Goal: Task Accomplishment & Management: Use online tool/utility

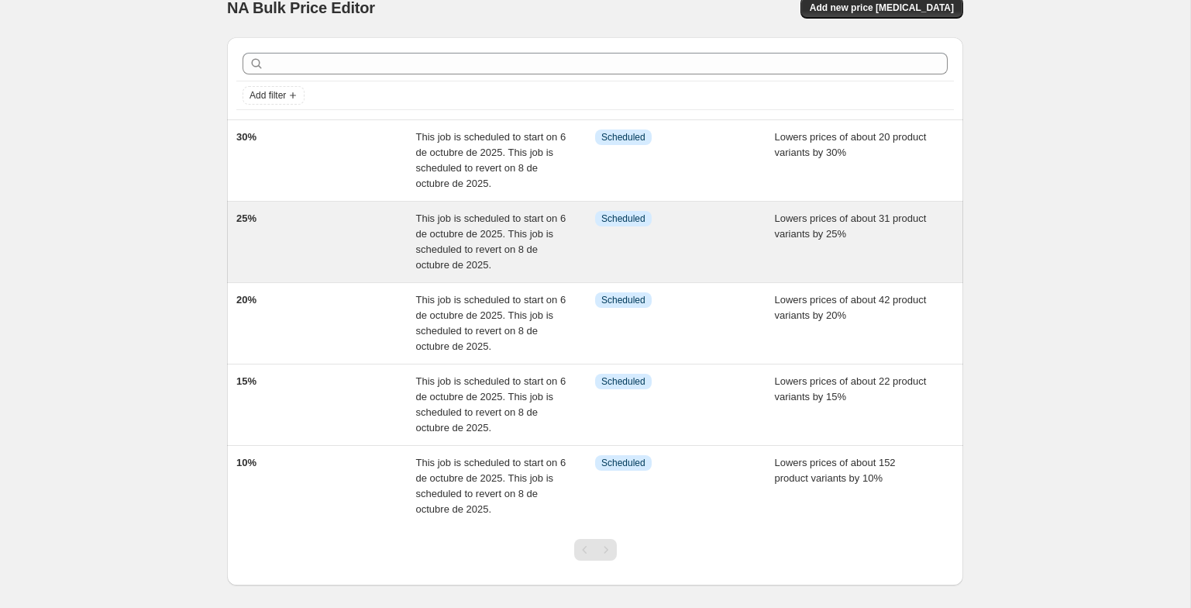
scroll to position [21, 0]
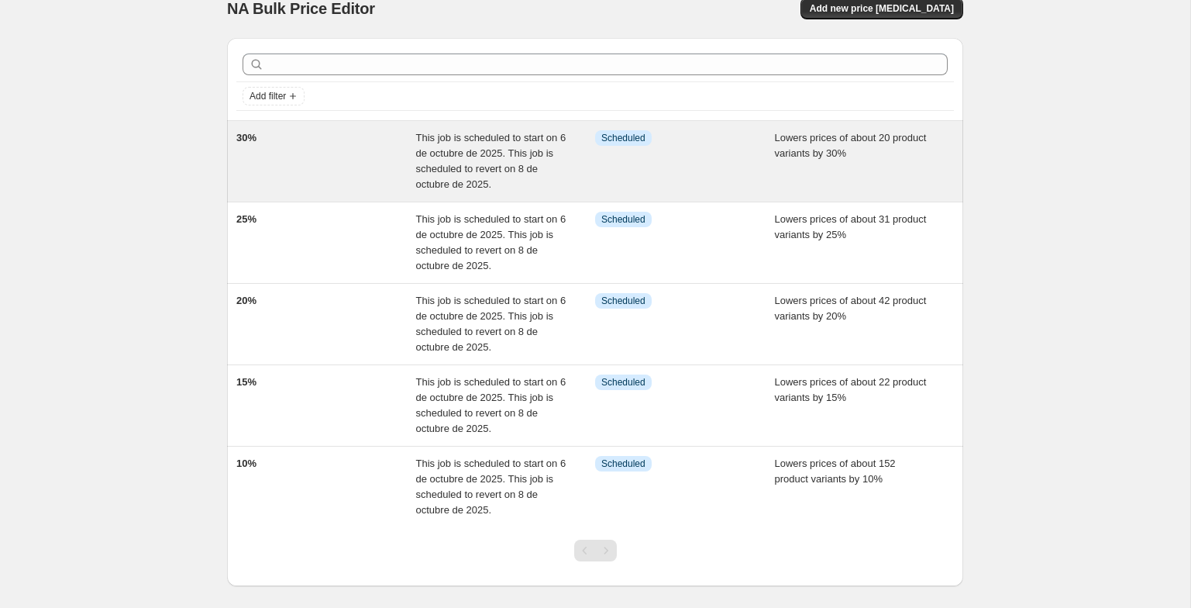
click at [395, 171] on div "30%" at bounding box center [326, 161] width 180 height 62
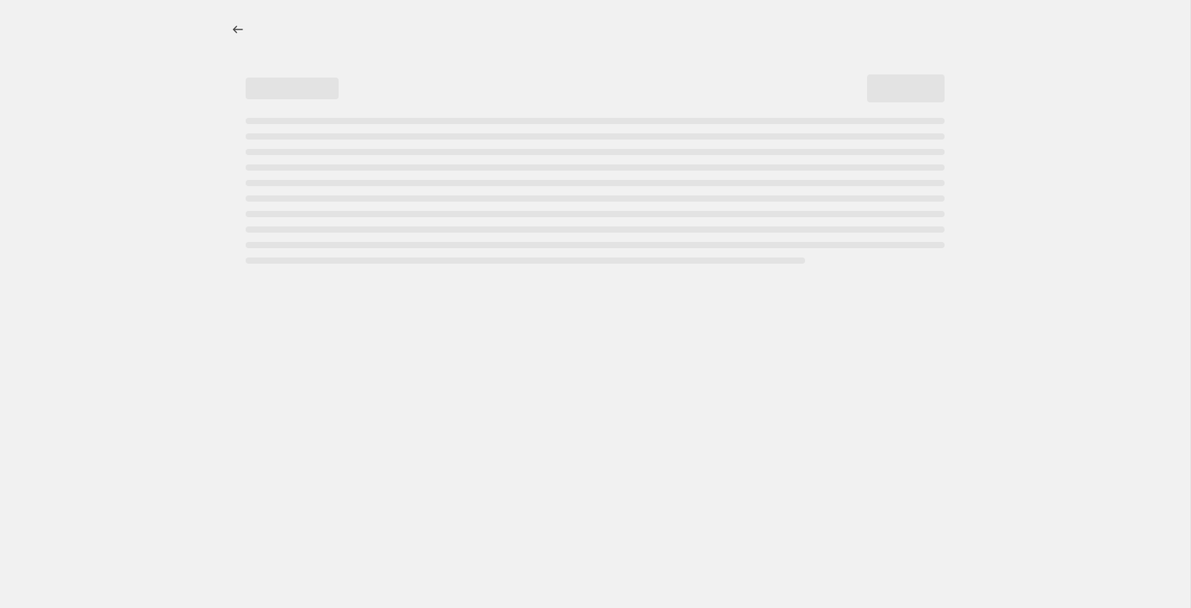
select select "percentage"
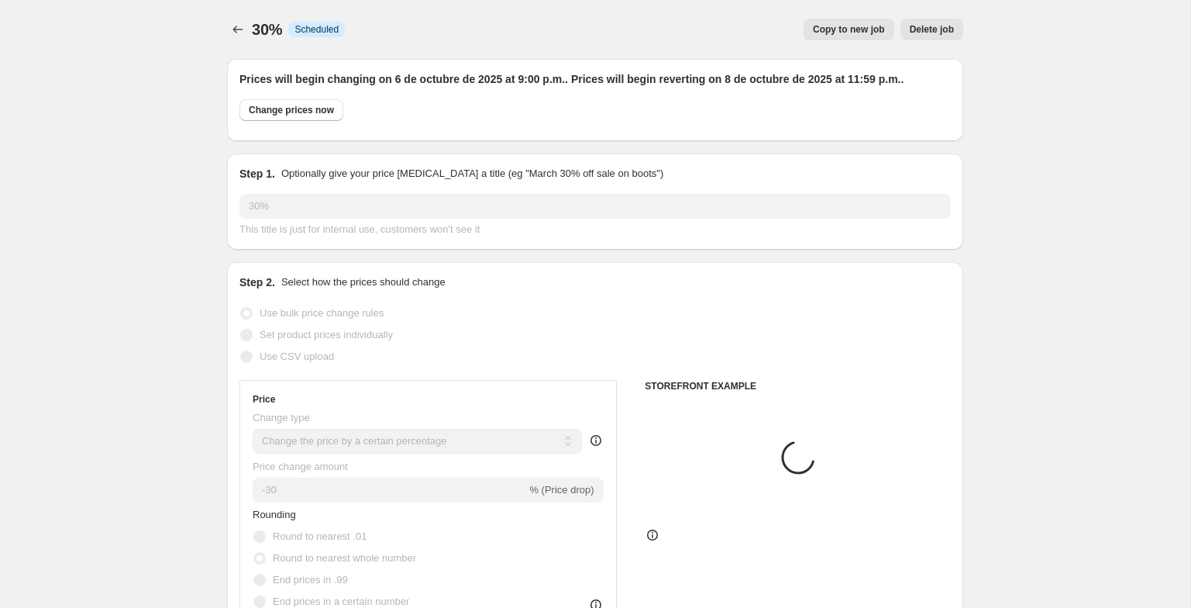
select select "tag"
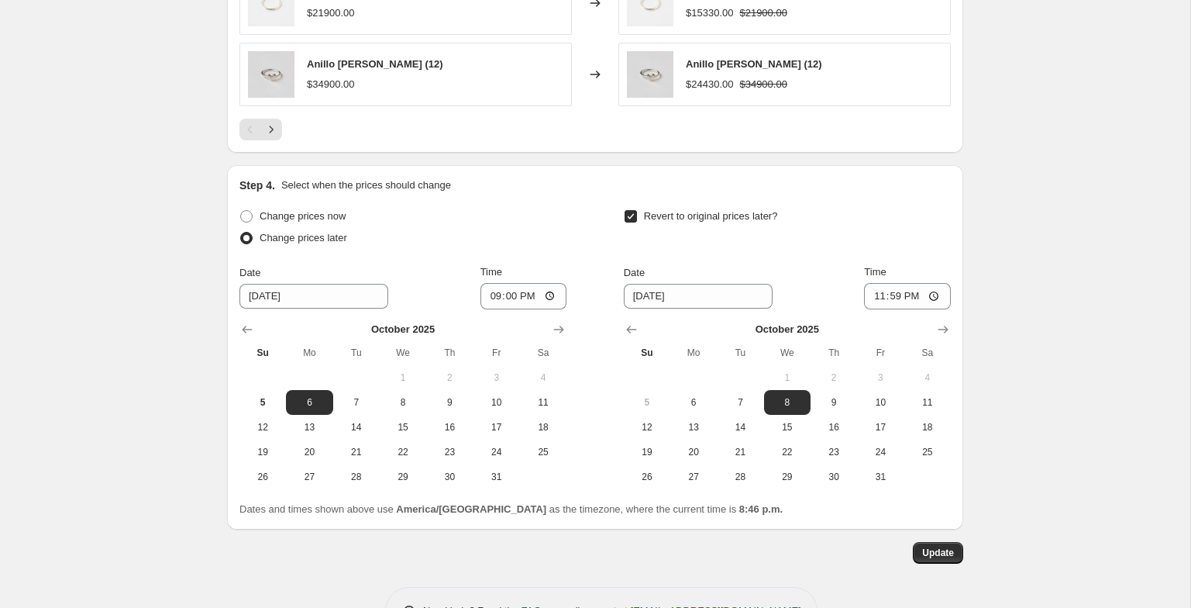
scroll to position [1476, 0]
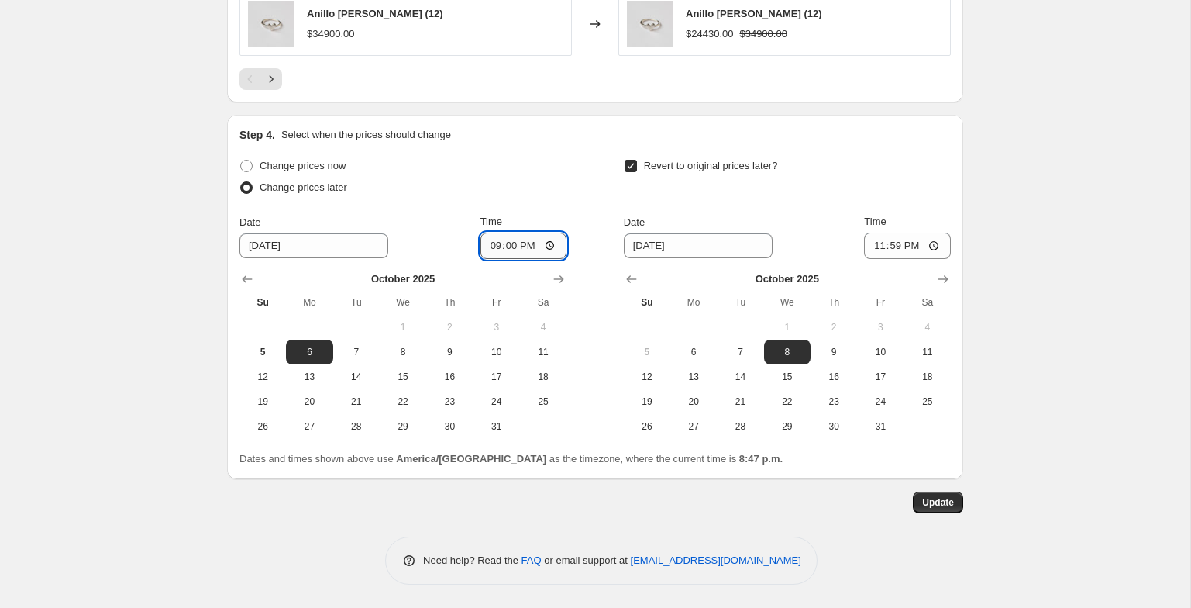
click at [490, 245] on input "21:00" at bounding box center [524, 246] width 87 height 26
click at [521, 247] on input "20:00" at bounding box center [524, 246] width 87 height 26
click at [505, 247] on input "20:00" at bounding box center [524, 246] width 87 height 26
click at [505, 247] on input "20:50" at bounding box center [524, 246] width 87 height 26
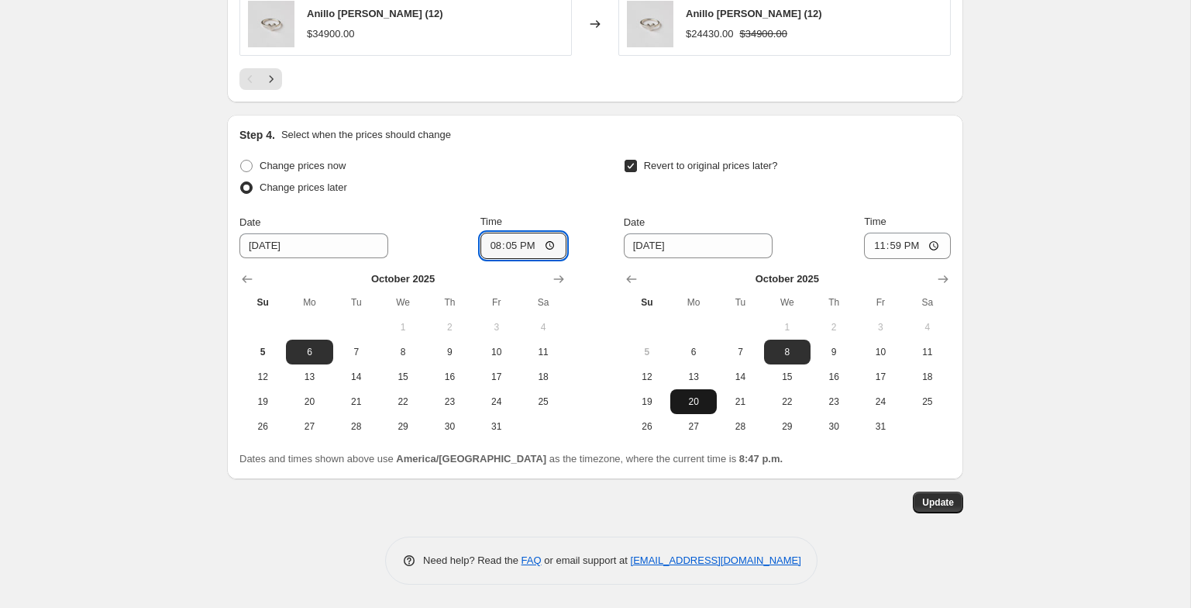
type input "20:52"
click at [255, 350] on span "5" at bounding box center [263, 352] width 34 height 12
type input "10/5/2025"
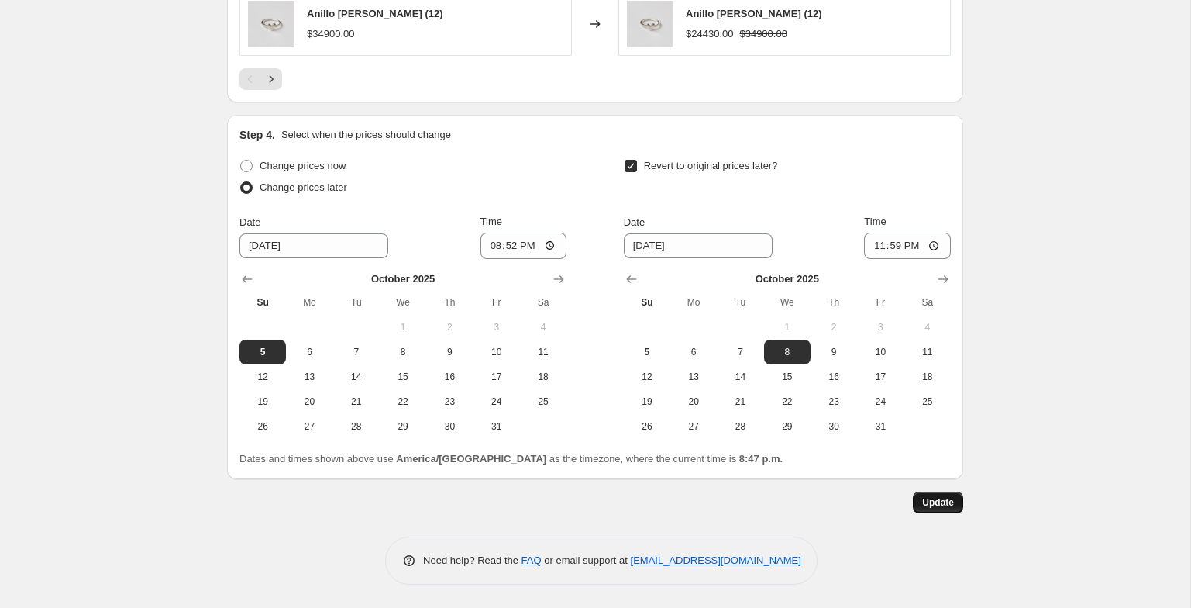
click at [953, 501] on span "Update" at bounding box center [938, 502] width 32 height 12
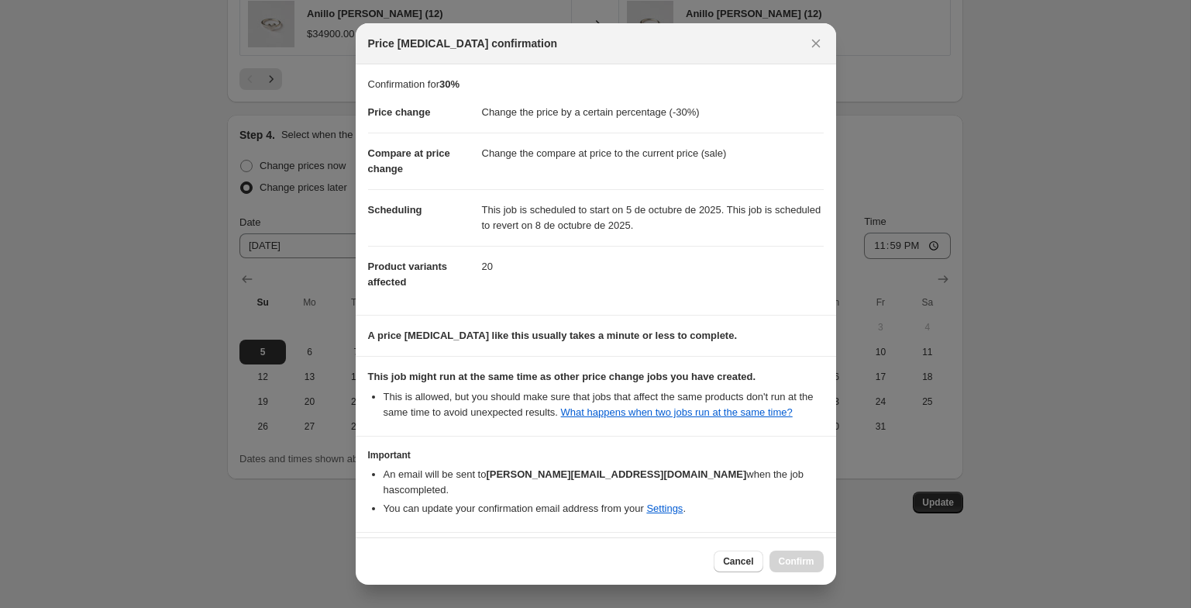
scroll to position [57, 0]
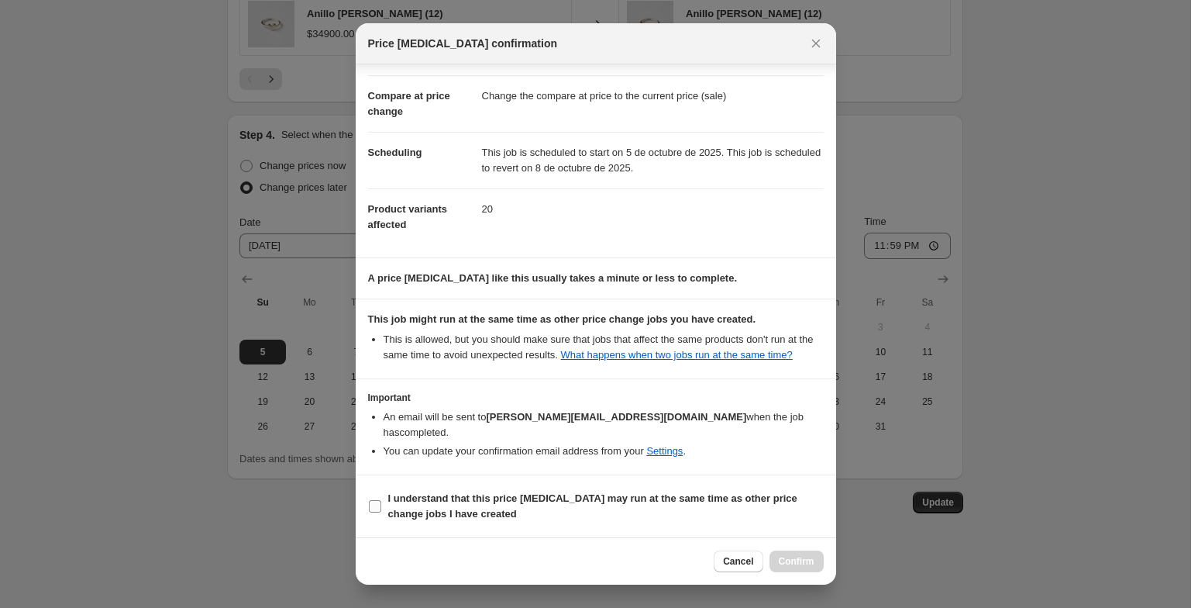
click at [526, 501] on b "I understand that this price change job may run at the same time as other price…" at bounding box center [592, 505] width 409 height 27
click at [381, 501] on input "I understand that this price change job may run at the same time as other price…" at bounding box center [375, 506] width 12 height 12
checkbox input "true"
click at [791, 563] on span "Confirm" at bounding box center [797, 561] width 36 height 12
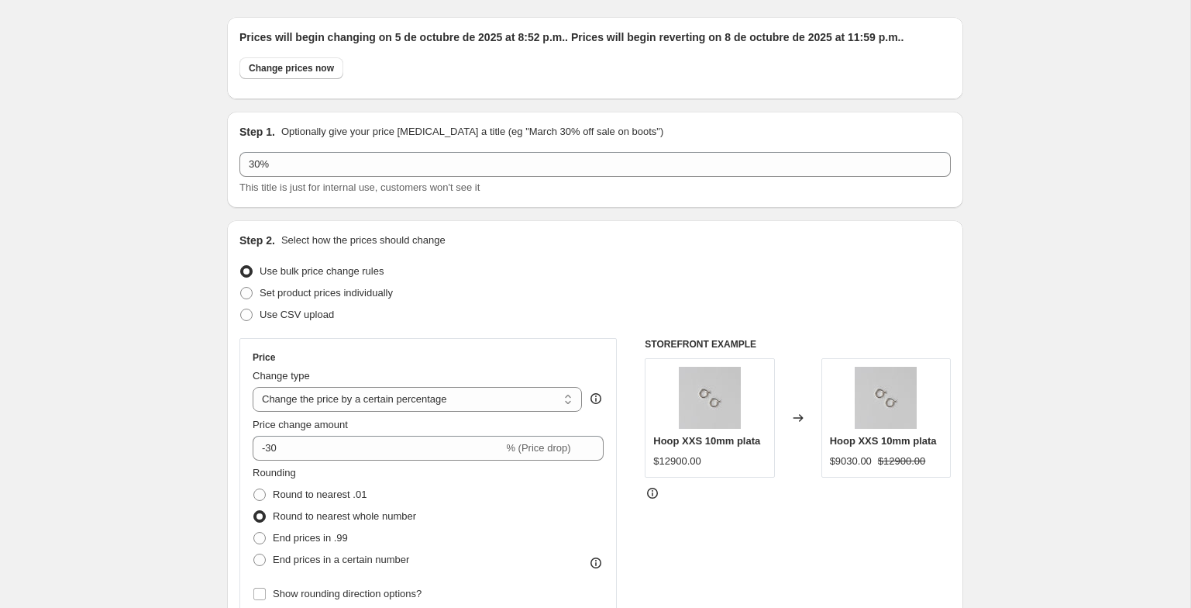
scroll to position [0, 0]
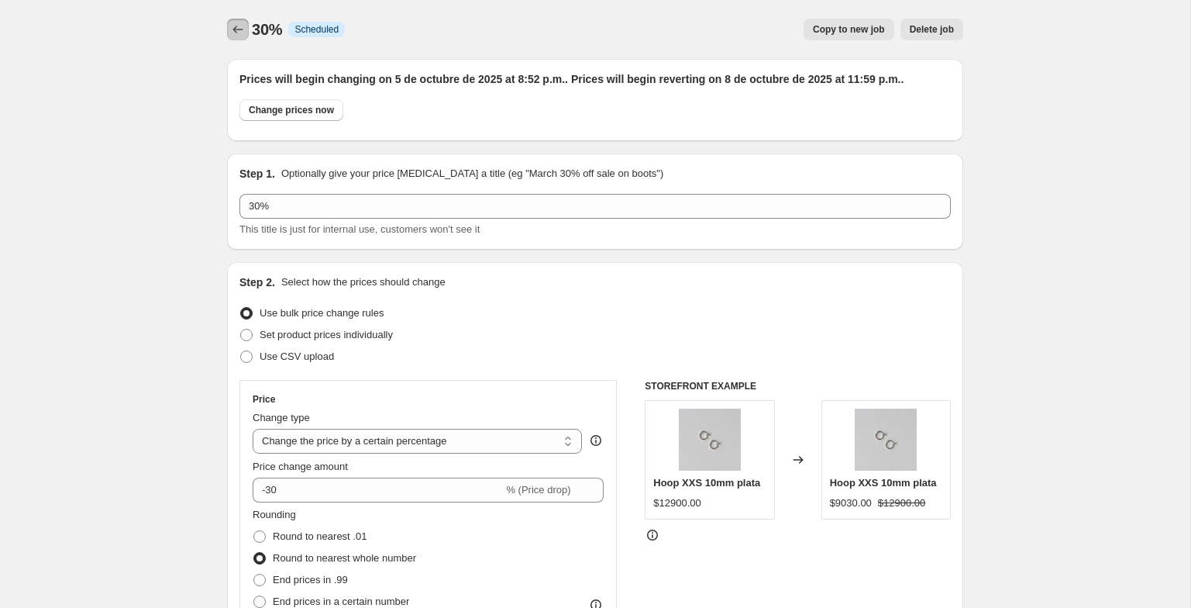
click at [232, 31] on icon "Price change jobs" at bounding box center [238, 30] width 16 height 16
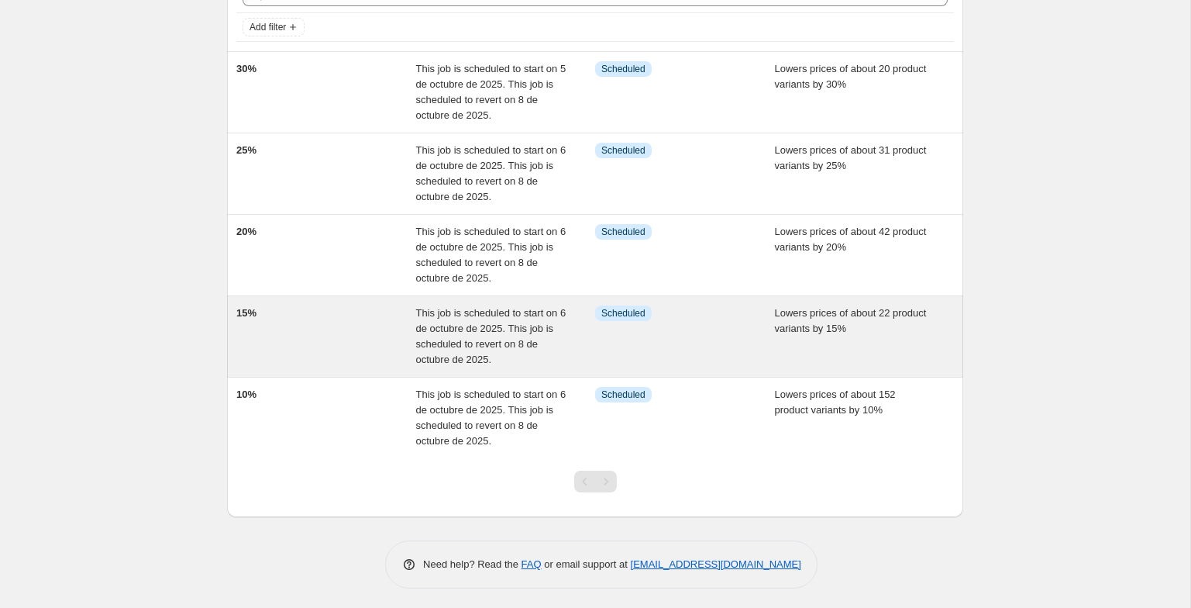
scroll to position [94, 0]
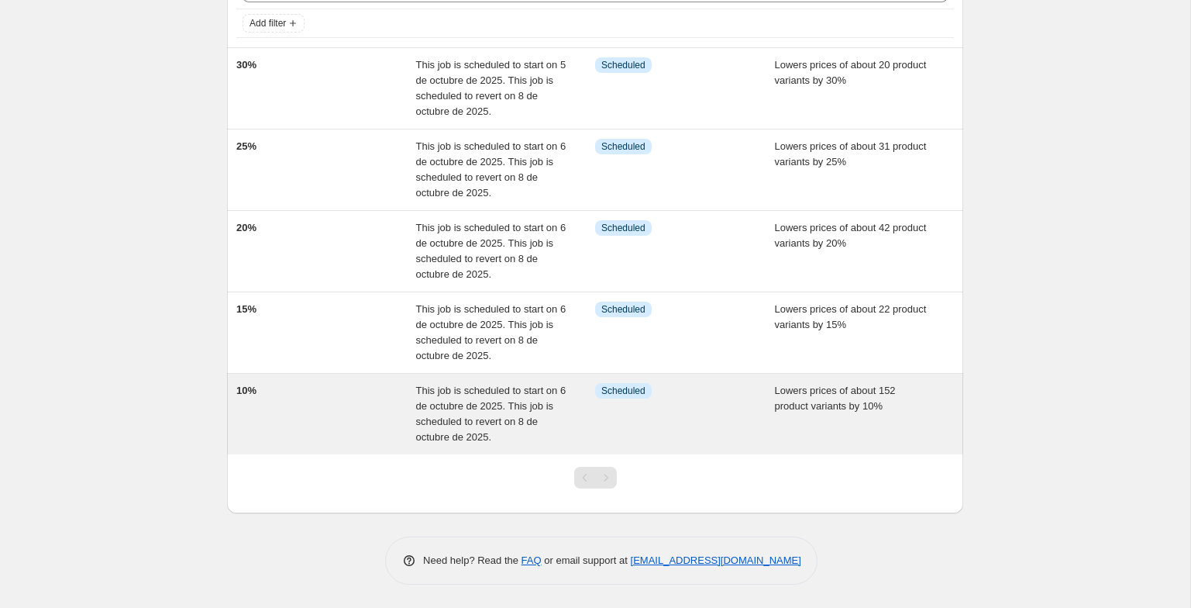
click at [359, 423] on div "10%" at bounding box center [326, 414] width 180 height 62
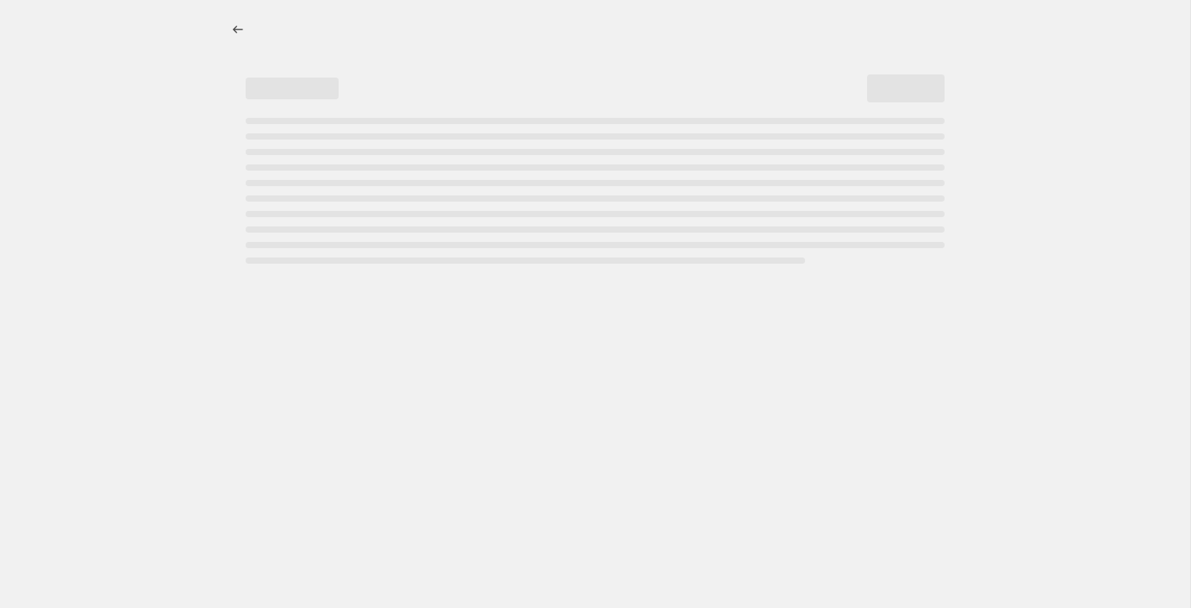
select select "percentage"
select select "tag"
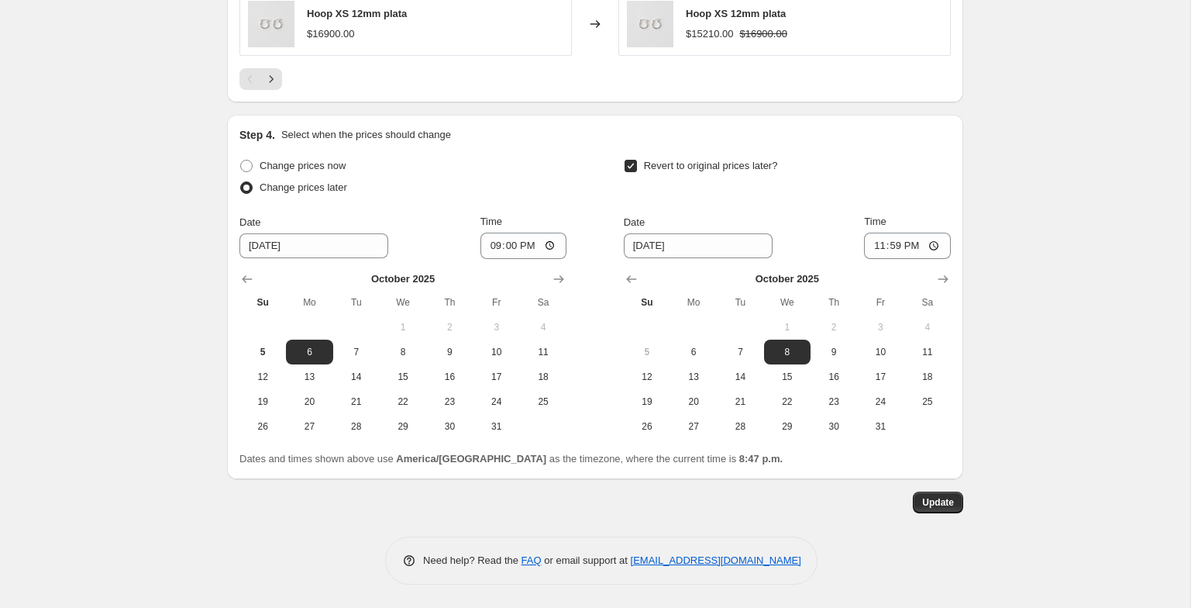
scroll to position [1456, 0]
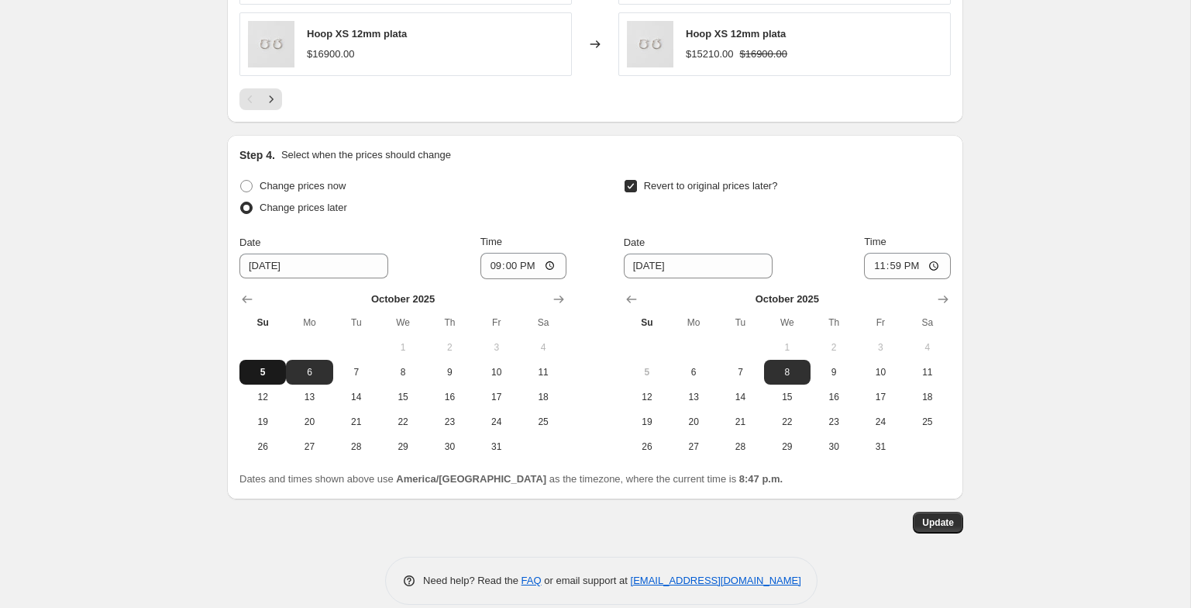
click at [262, 377] on span "5" at bounding box center [263, 372] width 34 height 12
type input "10/5/2025"
click at [488, 269] on input "21:00" at bounding box center [524, 266] width 87 height 26
click at [490, 268] on input "21:00" at bounding box center [524, 266] width 87 height 26
type input "20:52"
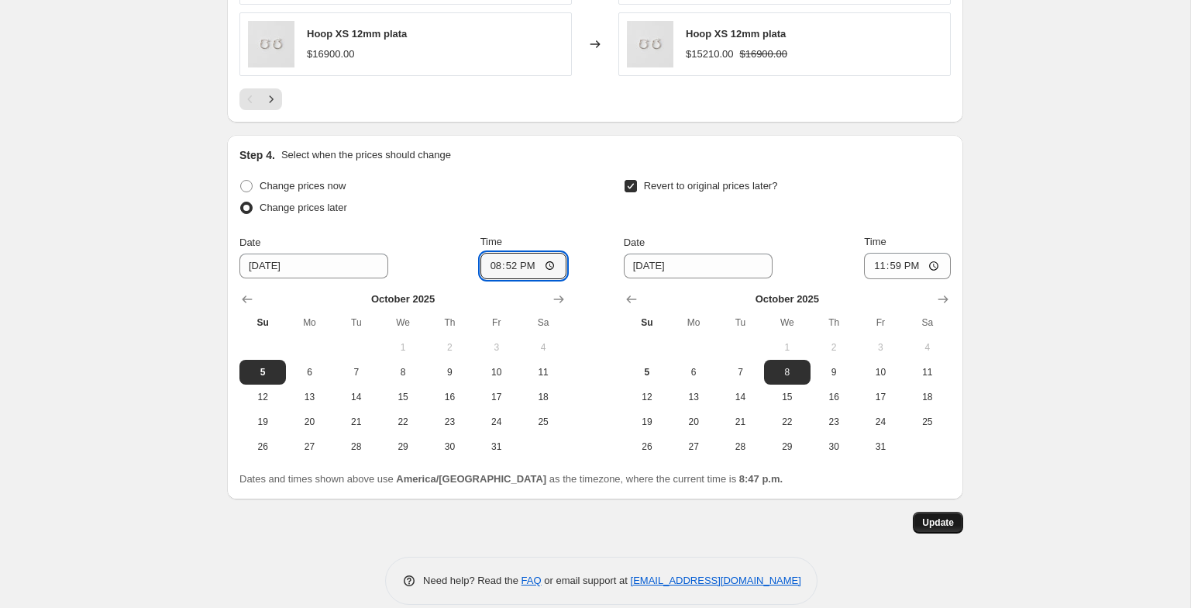
click at [939, 520] on span "Update" at bounding box center [938, 522] width 32 height 12
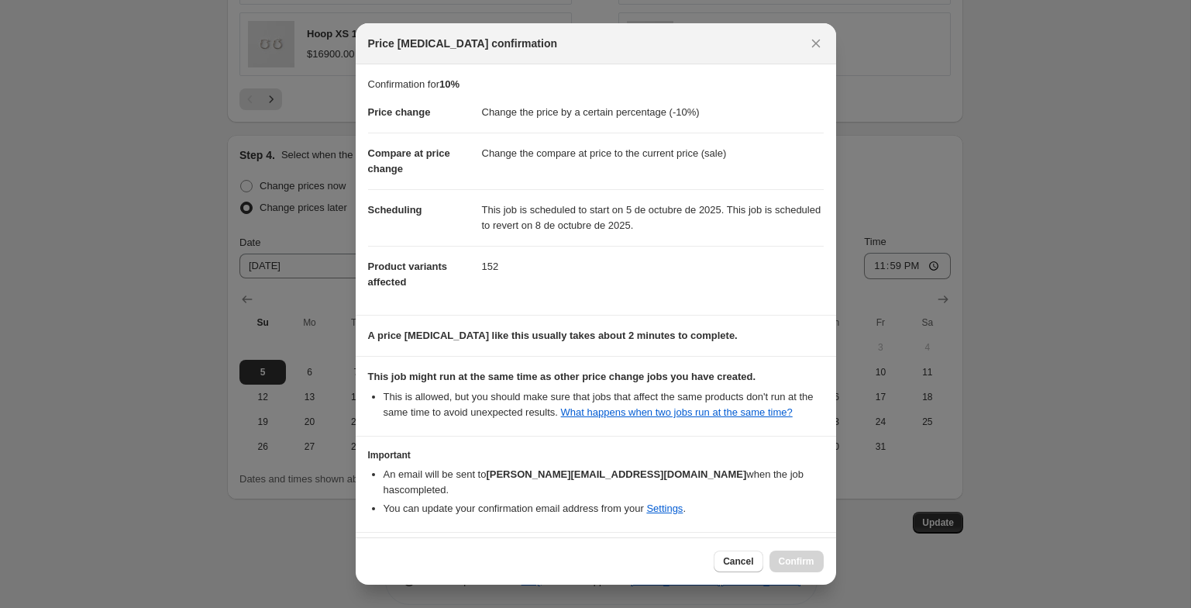
scroll to position [57, 0]
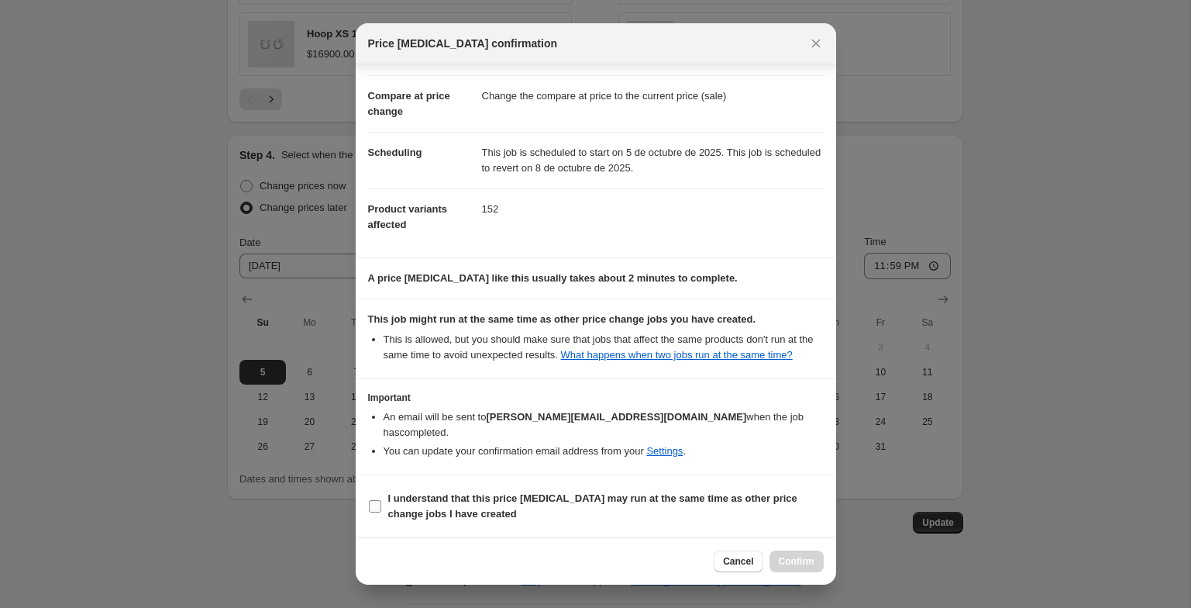
click at [635, 513] on span "I understand that this price change job may run at the same time as other price…" at bounding box center [606, 506] width 436 height 31
click at [381, 512] on input "I understand that this price change job may run at the same time as other price…" at bounding box center [375, 506] width 12 height 12
checkbox input "true"
click at [809, 568] on button "Confirm" at bounding box center [797, 561] width 54 height 22
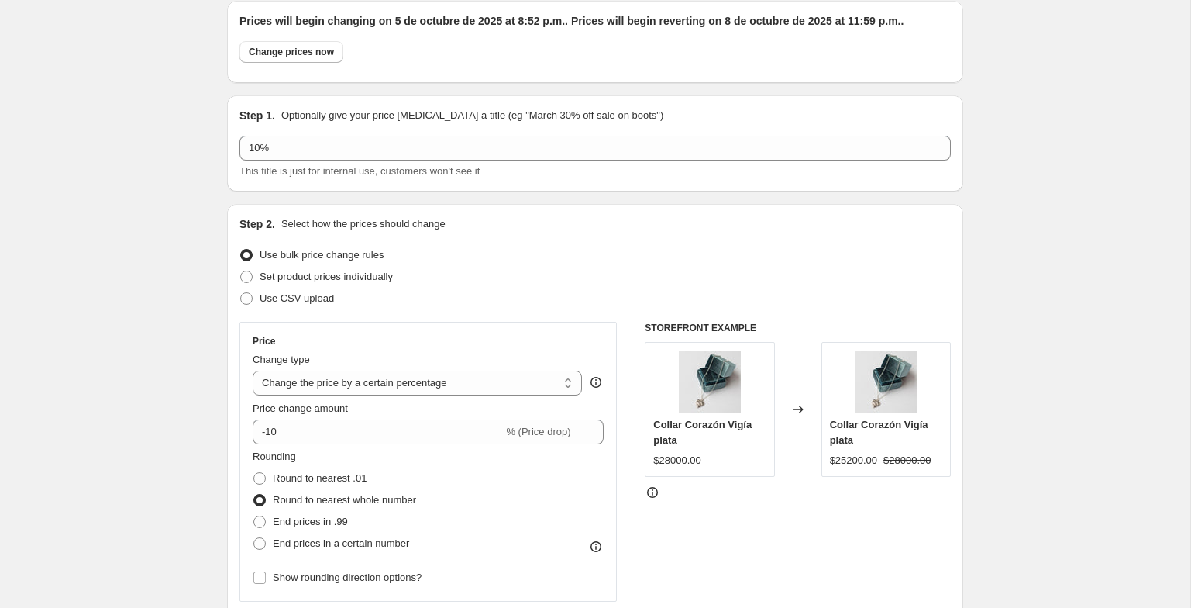
scroll to position [0, 0]
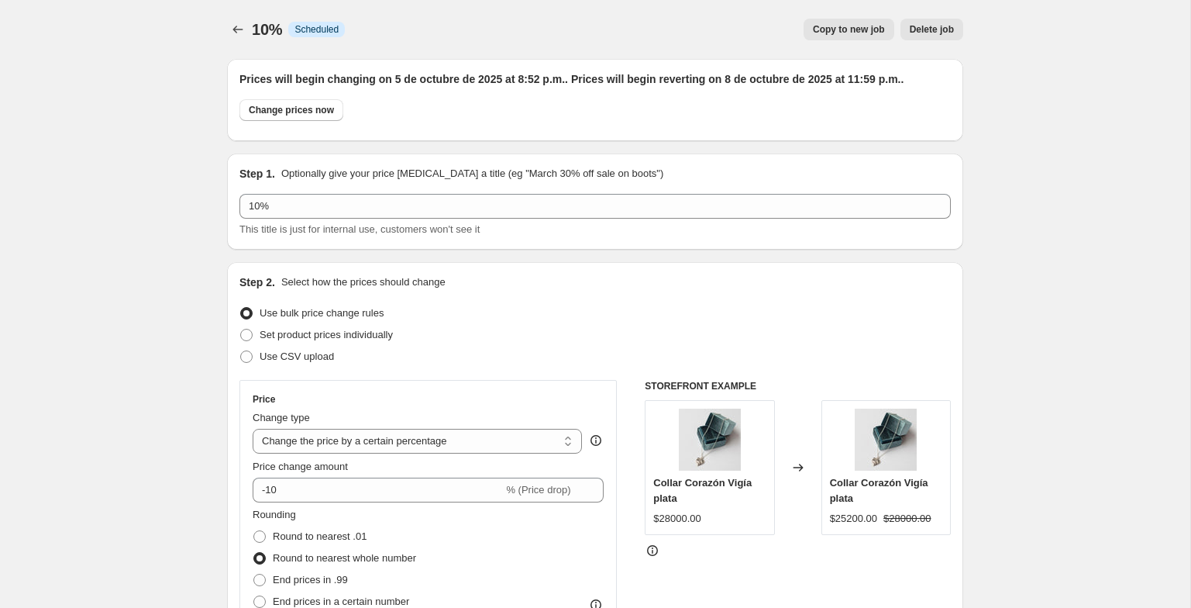
click at [228, 18] on div "10%. This page is ready 10% Info Scheduled Copy to new job Delete job More acti…" at bounding box center [595, 29] width 736 height 59
click at [234, 30] on icon "Price change jobs" at bounding box center [238, 30] width 10 height 8
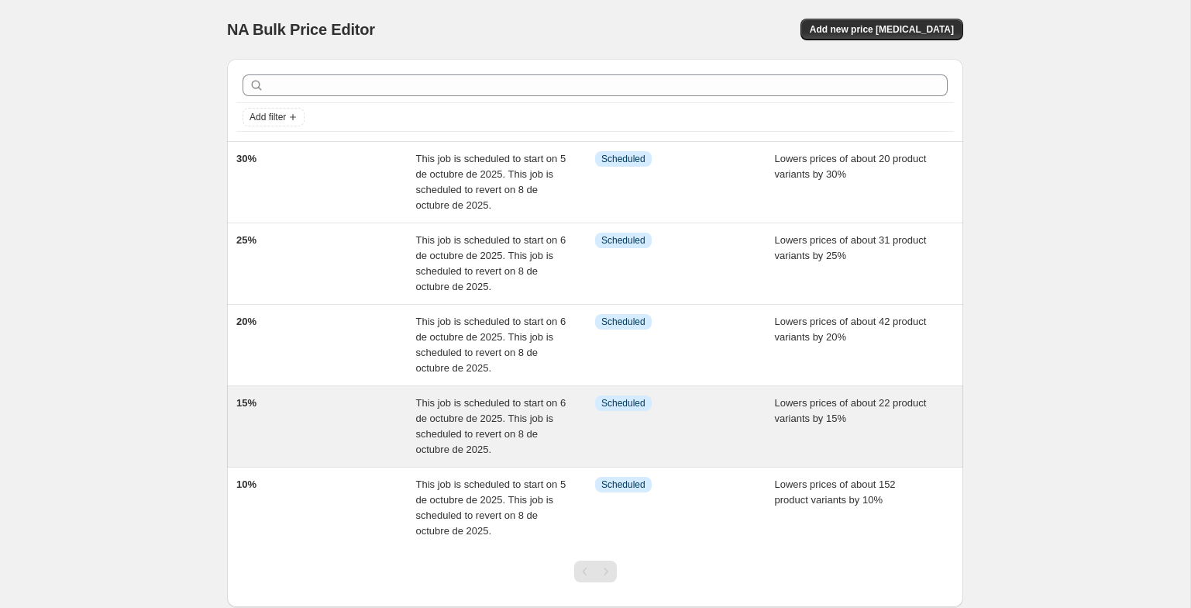
click at [328, 445] on div "15%" at bounding box center [326, 426] width 180 height 62
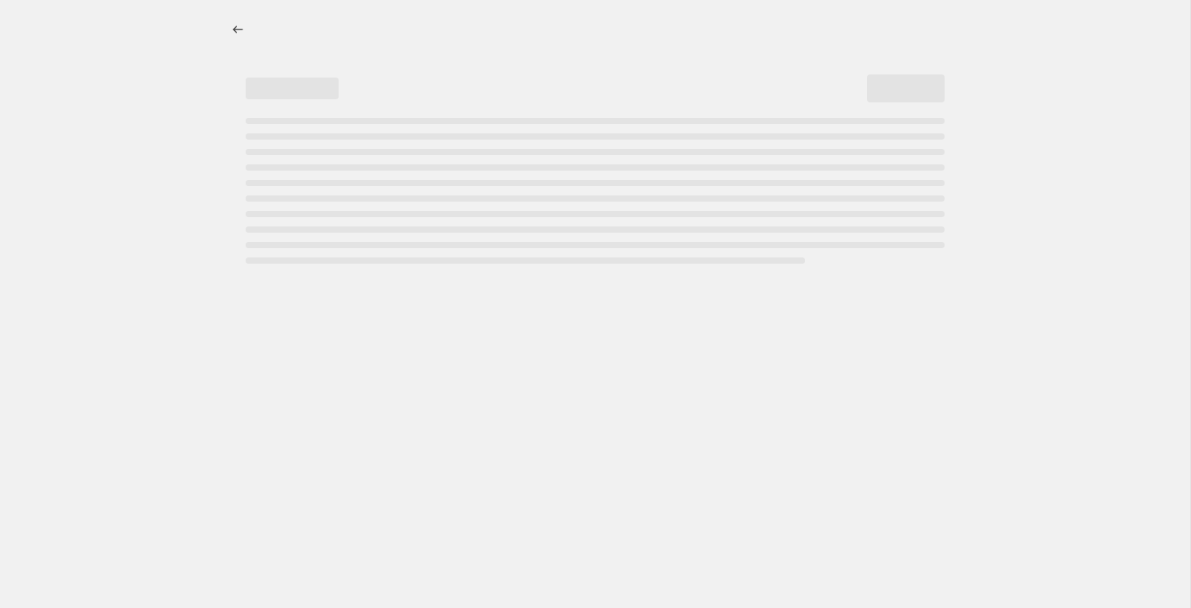
select select "percentage"
select select "tag"
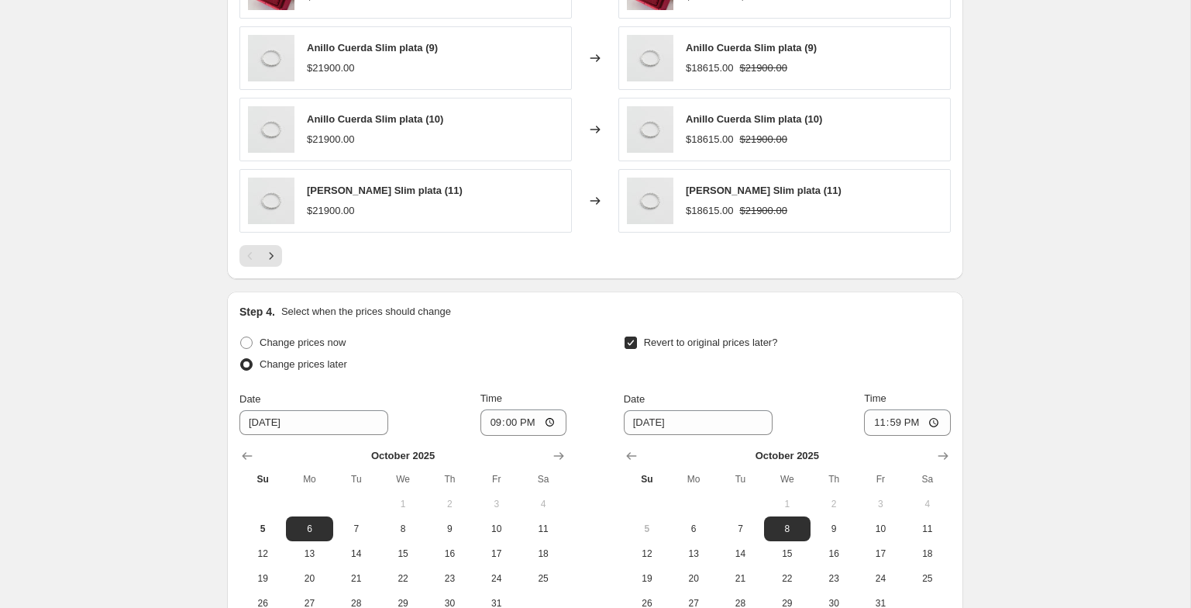
scroll to position [1476, 0]
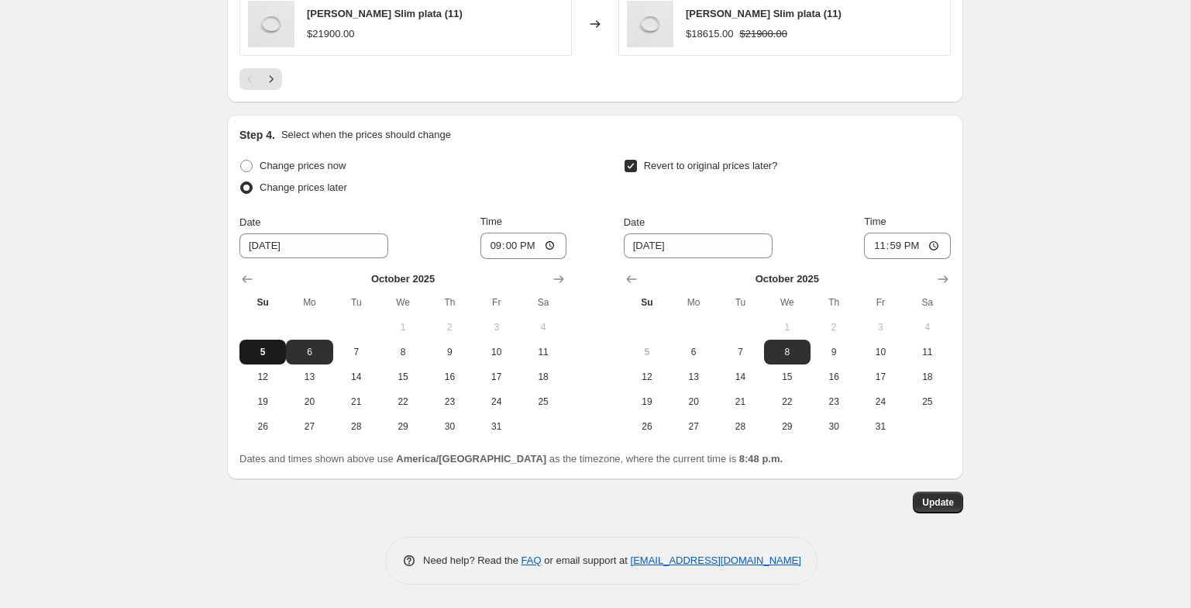
click at [261, 345] on button "5" at bounding box center [262, 351] width 47 height 25
type input "10/5/2025"
click at [484, 245] on input "21:00" at bounding box center [524, 246] width 87 height 26
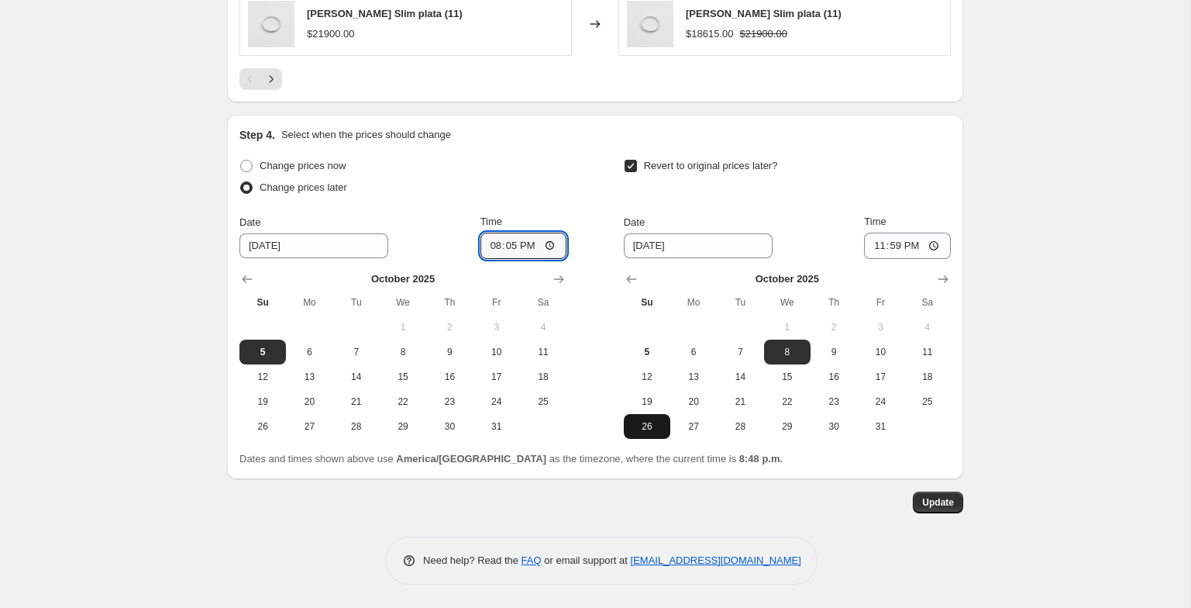
type input "20:52"
click at [943, 505] on span "Update" at bounding box center [938, 502] width 32 height 12
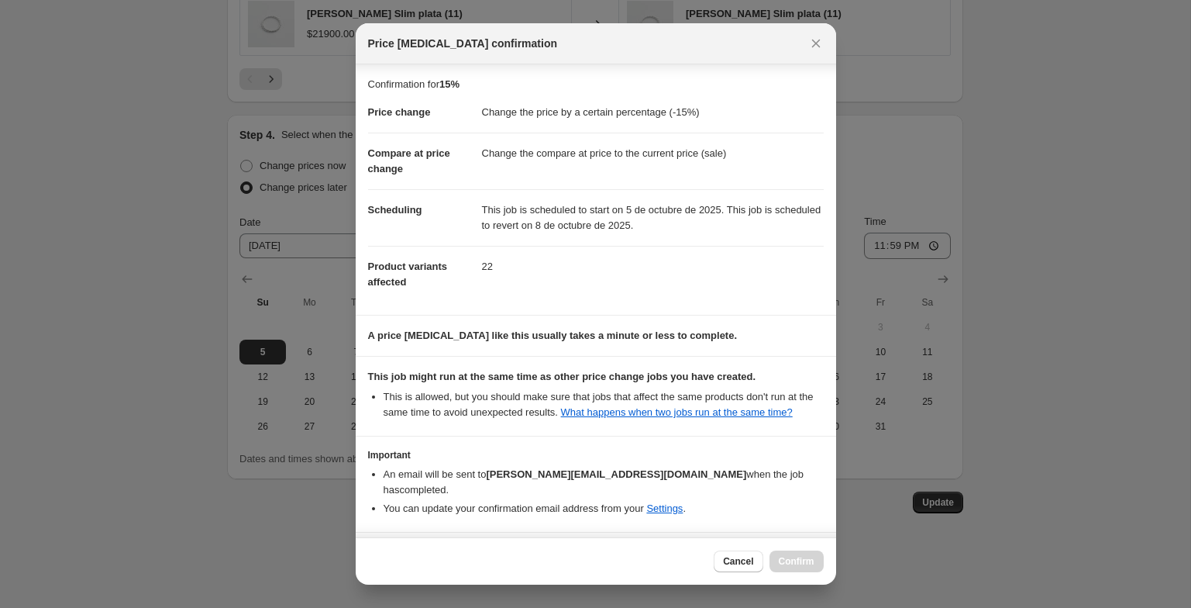
scroll to position [57, 0]
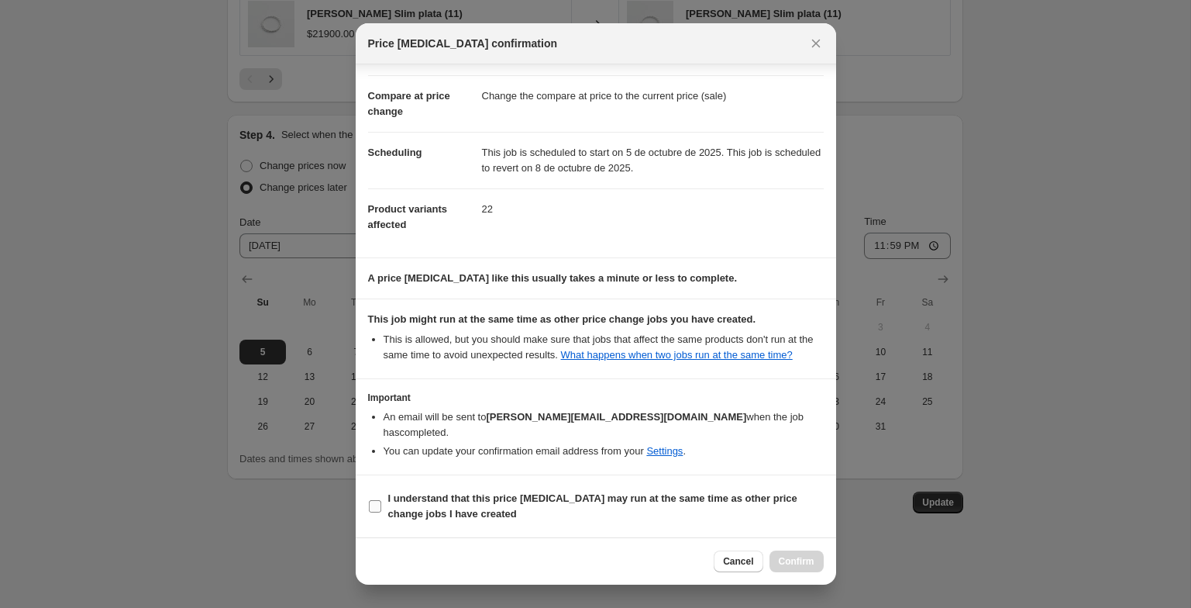
click at [580, 515] on span "I understand that this price change job may run at the same time as other price…" at bounding box center [606, 506] width 436 height 31
click at [381, 512] on input "I understand that this price change job may run at the same time as other price…" at bounding box center [375, 506] width 12 height 12
checkbox input "true"
click at [780, 551] on button "Confirm" at bounding box center [797, 561] width 54 height 22
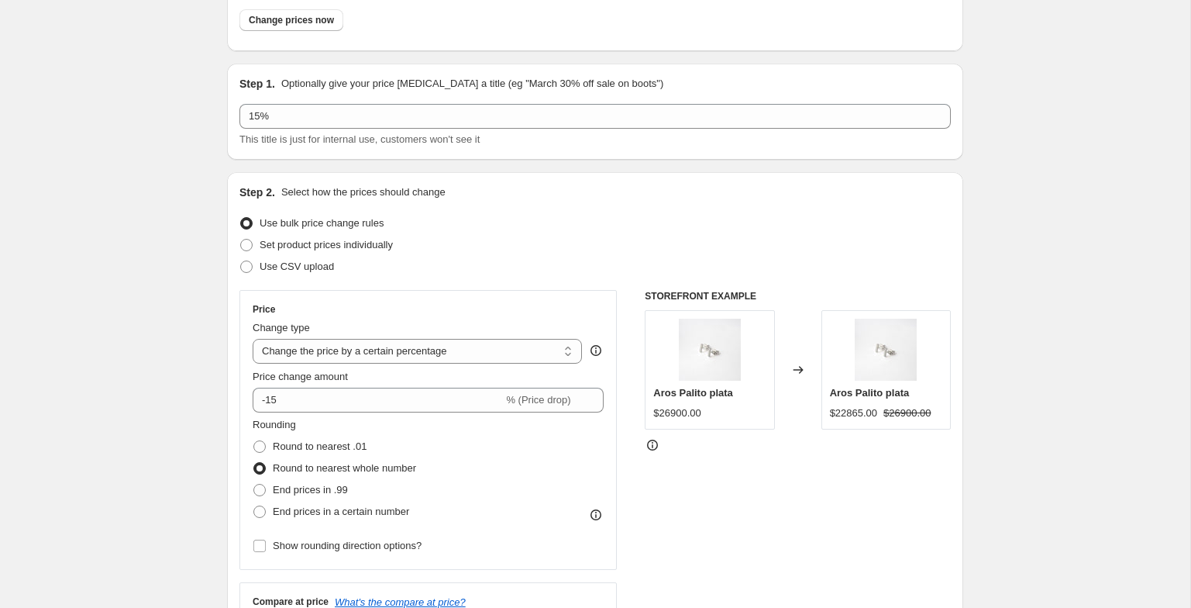
scroll to position [0, 0]
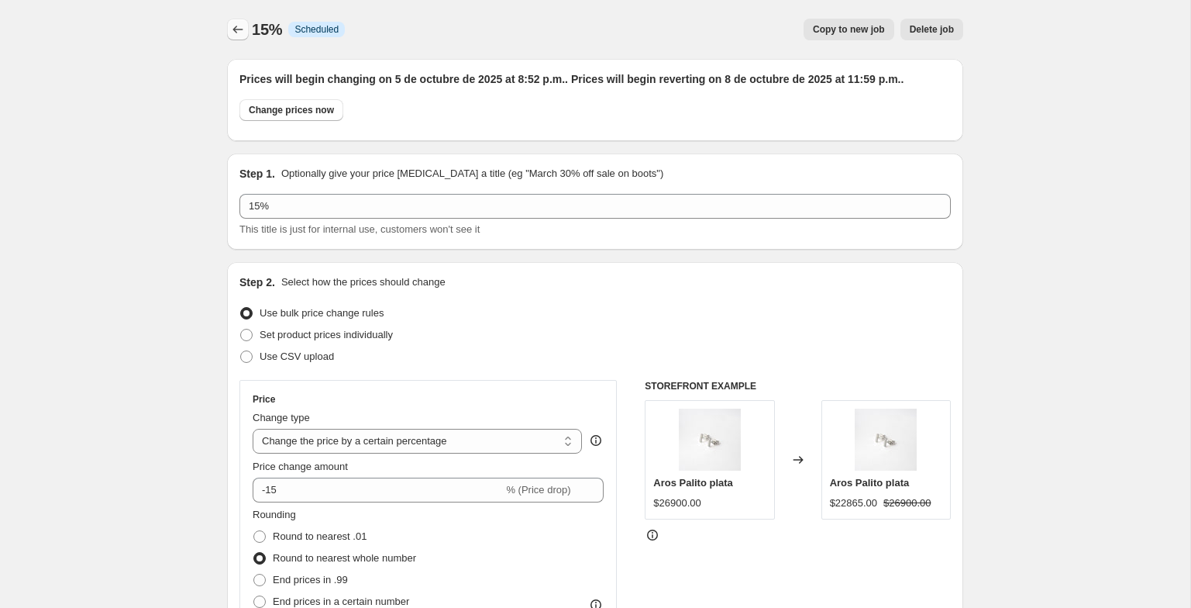
click at [233, 36] on icon "Price change jobs" at bounding box center [238, 30] width 16 height 16
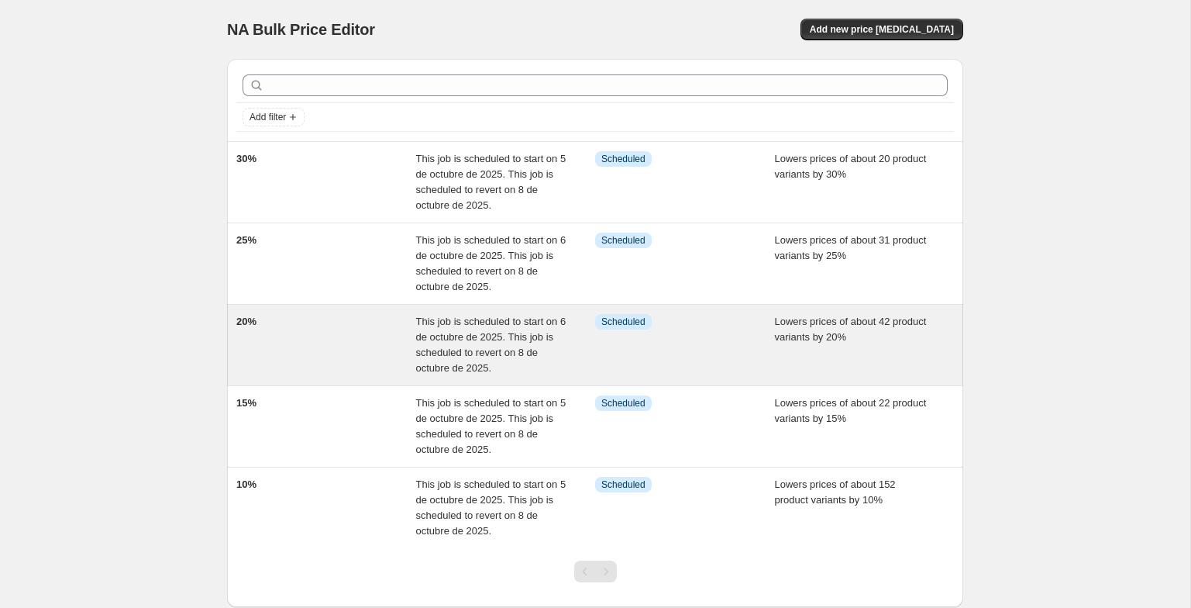
click at [338, 335] on div "20%" at bounding box center [326, 345] width 180 height 62
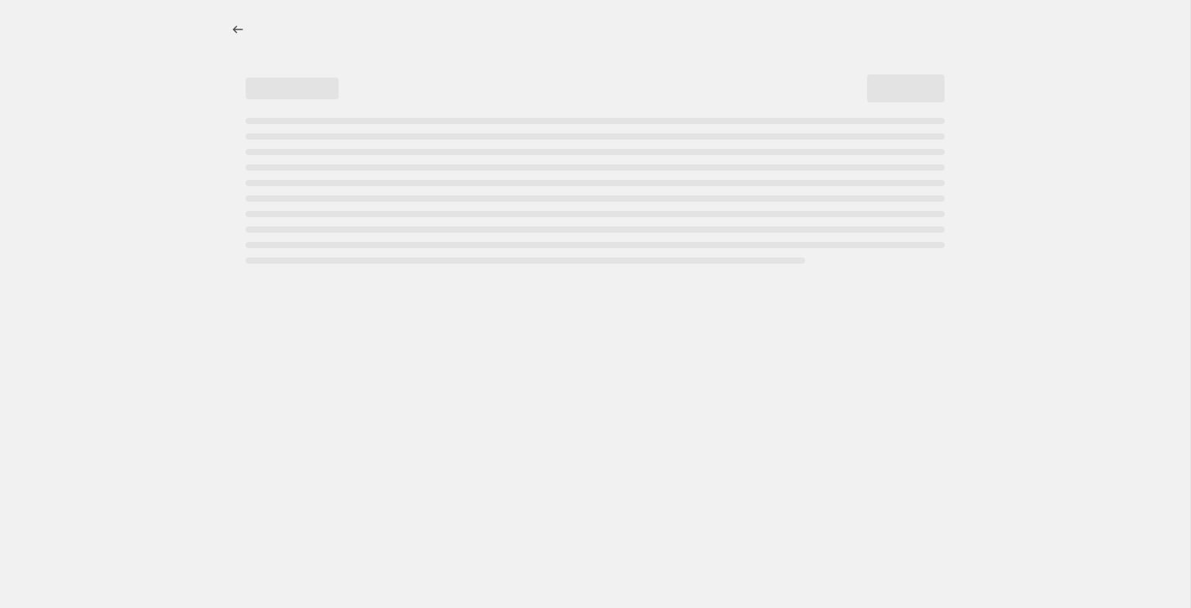
select select "percentage"
select select "tag"
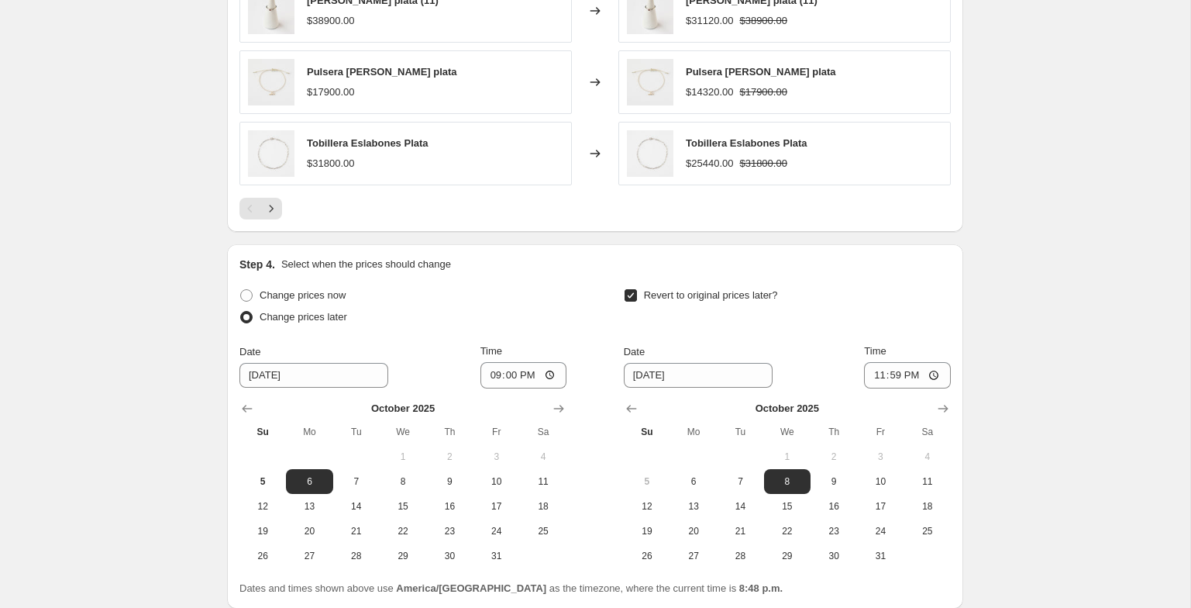
scroll to position [1476, 0]
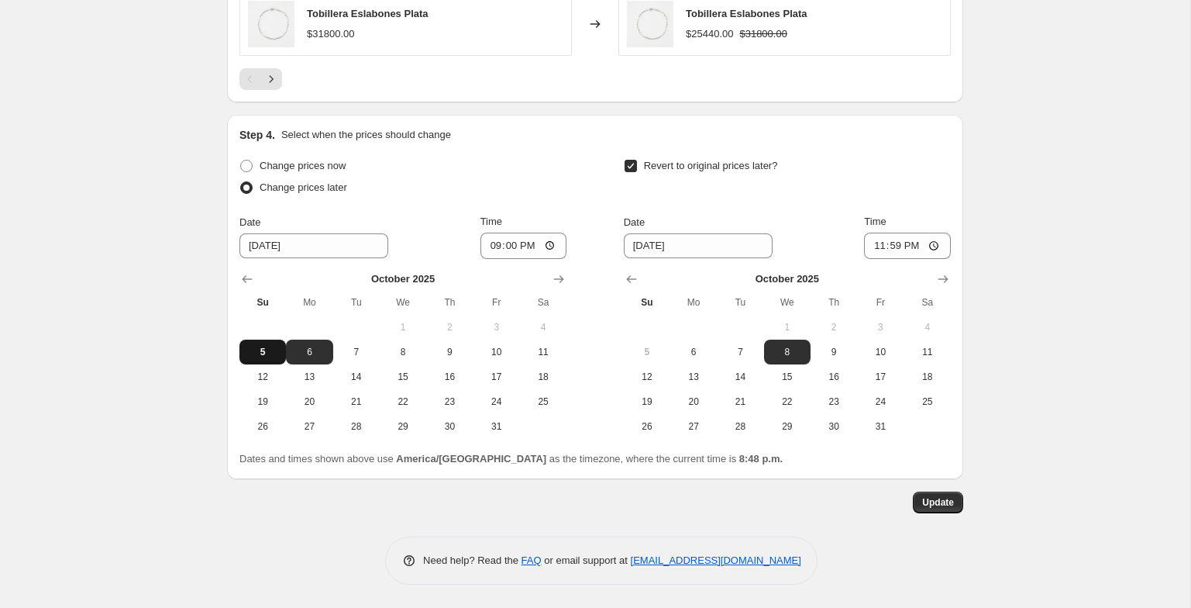
click at [271, 357] on span "5" at bounding box center [263, 352] width 34 height 12
type input "10/5/2025"
click at [483, 244] on input "21:00" at bounding box center [524, 246] width 87 height 26
type input "20:52"
click at [936, 503] on span "Update" at bounding box center [938, 502] width 32 height 12
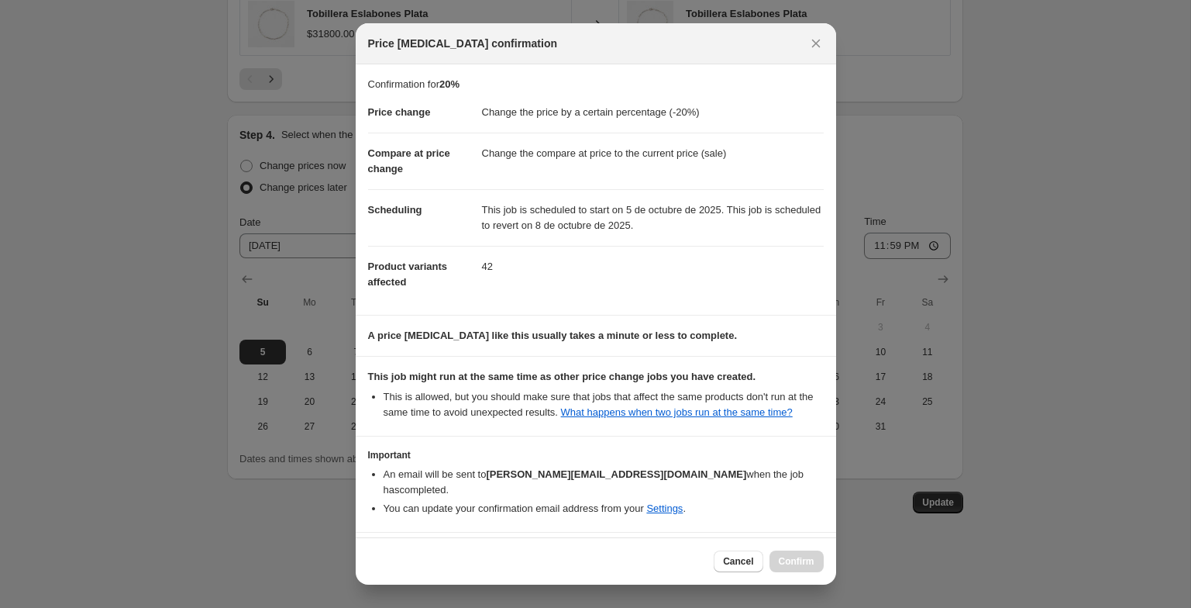
scroll to position [57, 0]
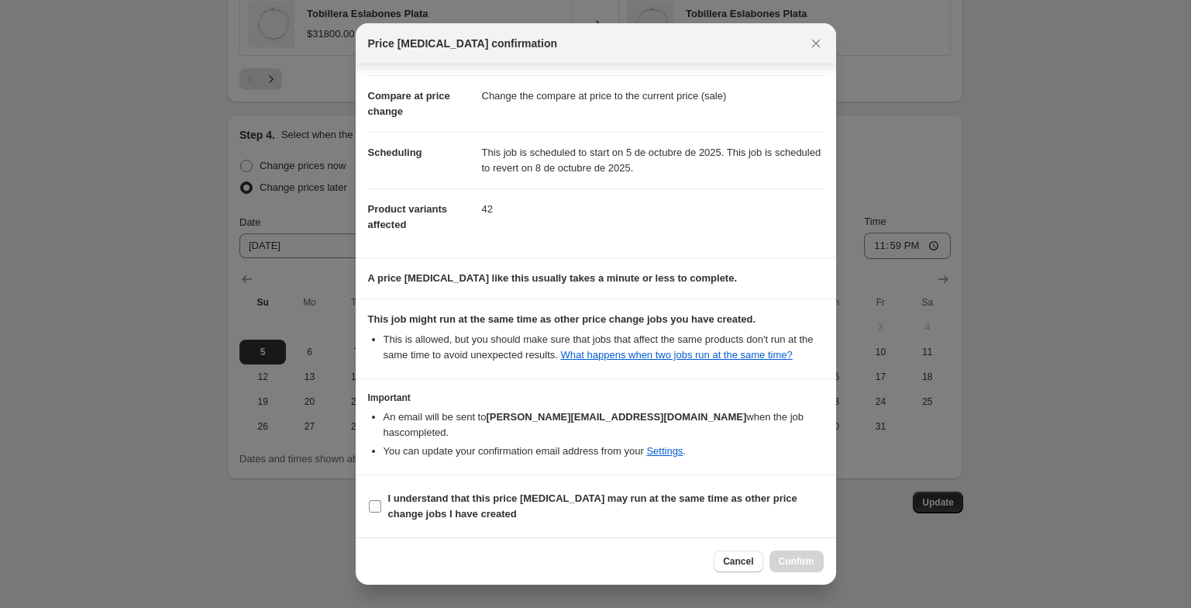
click at [670, 488] on label "I understand that this price change job may run at the same time as other price…" at bounding box center [596, 506] width 456 height 37
click at [381, 500] on input "I understand that this price change job may run at the same time as other price…" at bounding box center [375, 506] width 12 height 12
checkbox input "true"
click at [791, 567] on span "Confirm" at bounding box center [797, 561] width 36 height 12
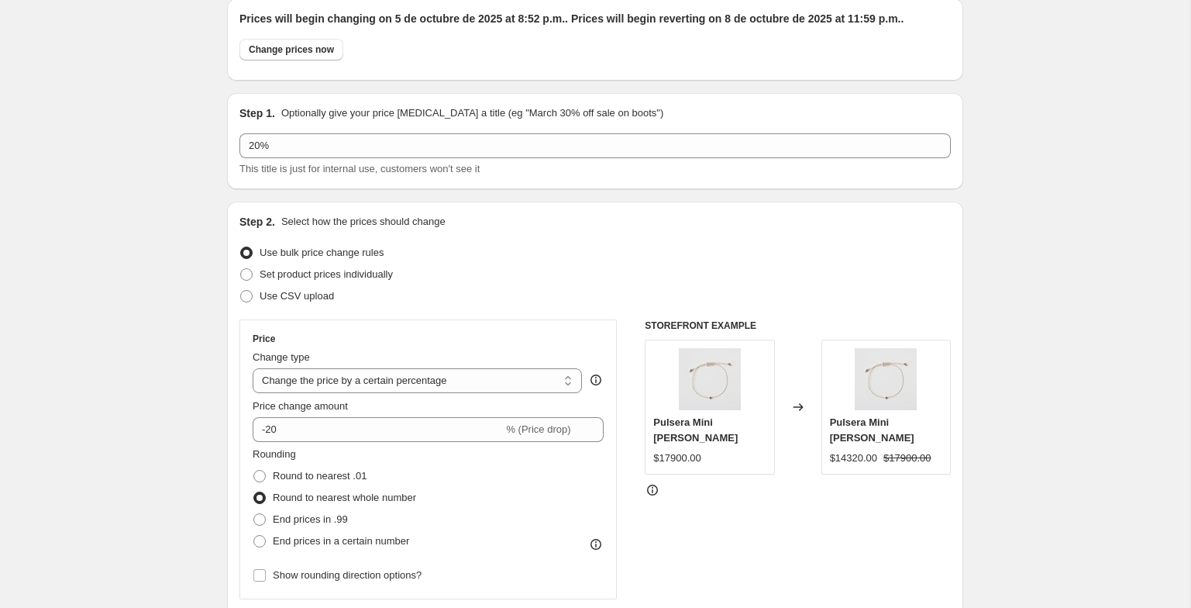
scroll to position [0, 0]
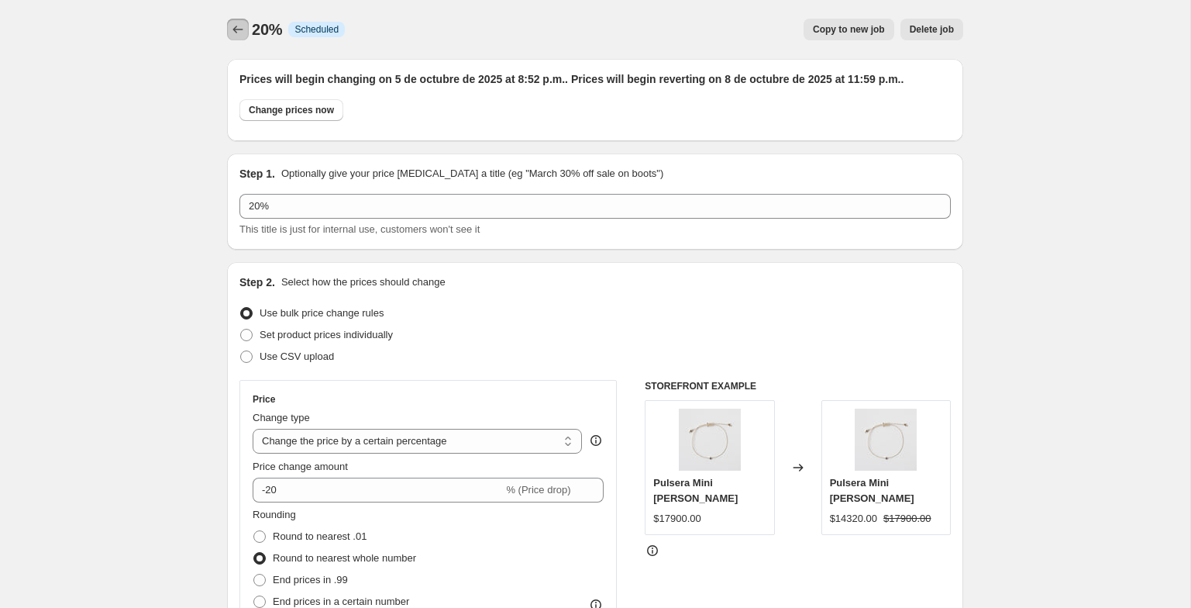
click at [238, 37] on button "Price change jobs" at bounding box center [238, 30] width 22 height 22
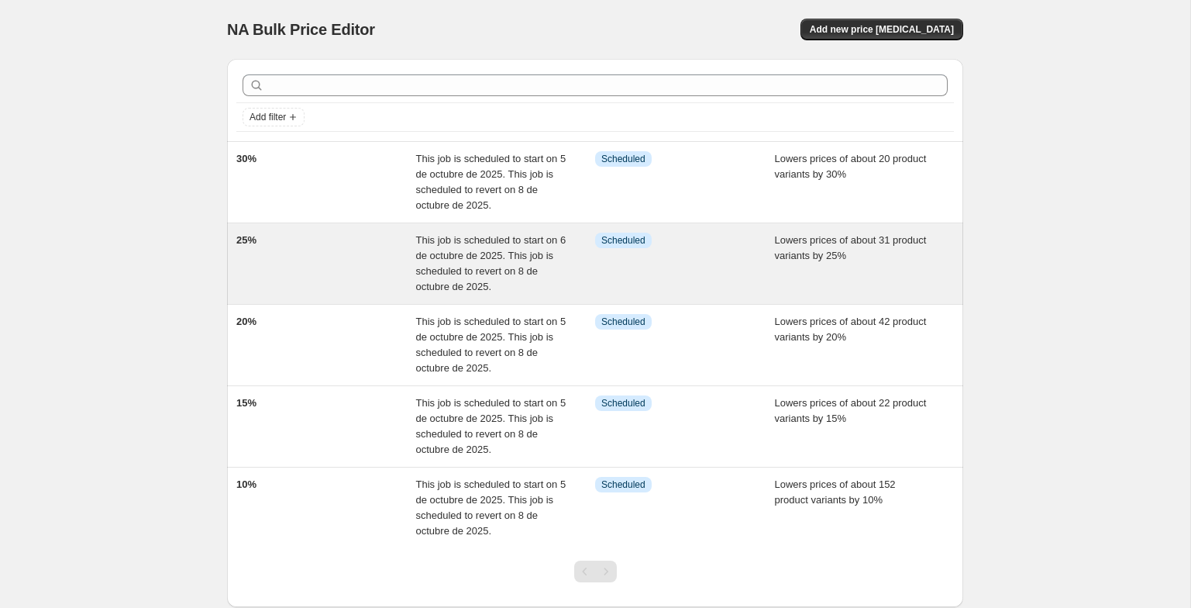
click at [309, 255] on div "25%" at bounding box center [326, 264] width 180 height 62
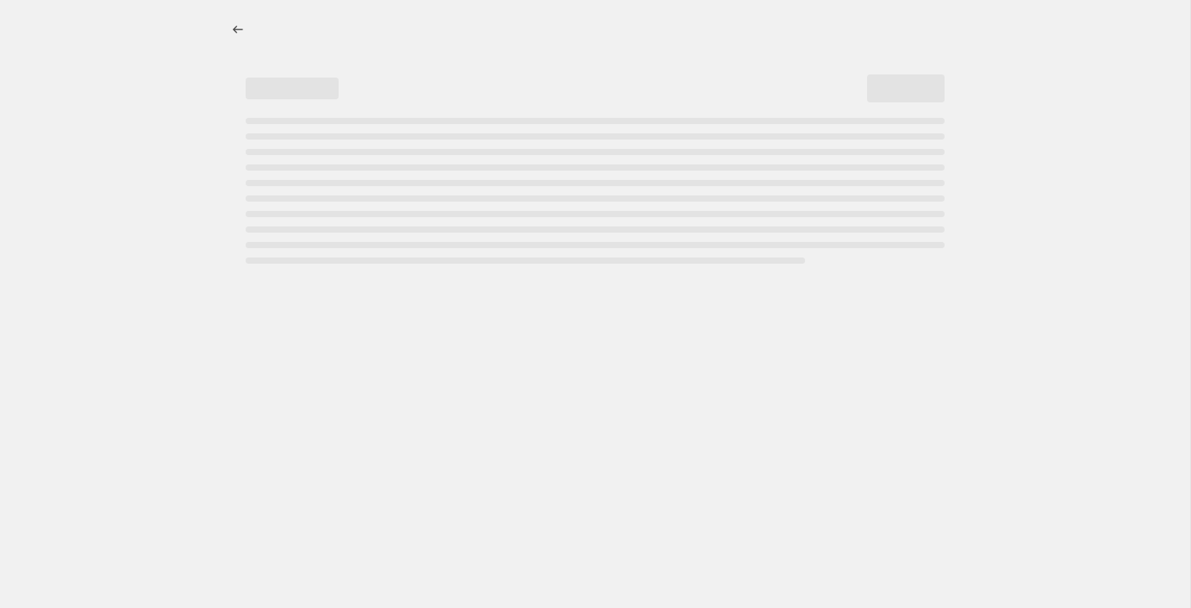
select select "percentage"
select select "tag"
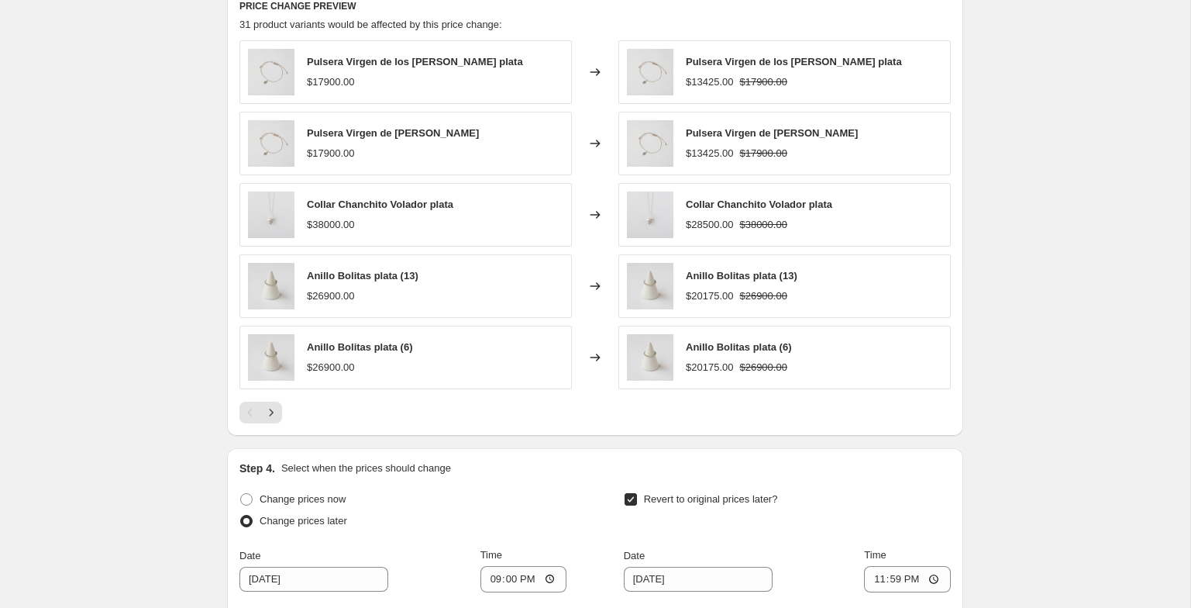
scroll to position [1476, 0]
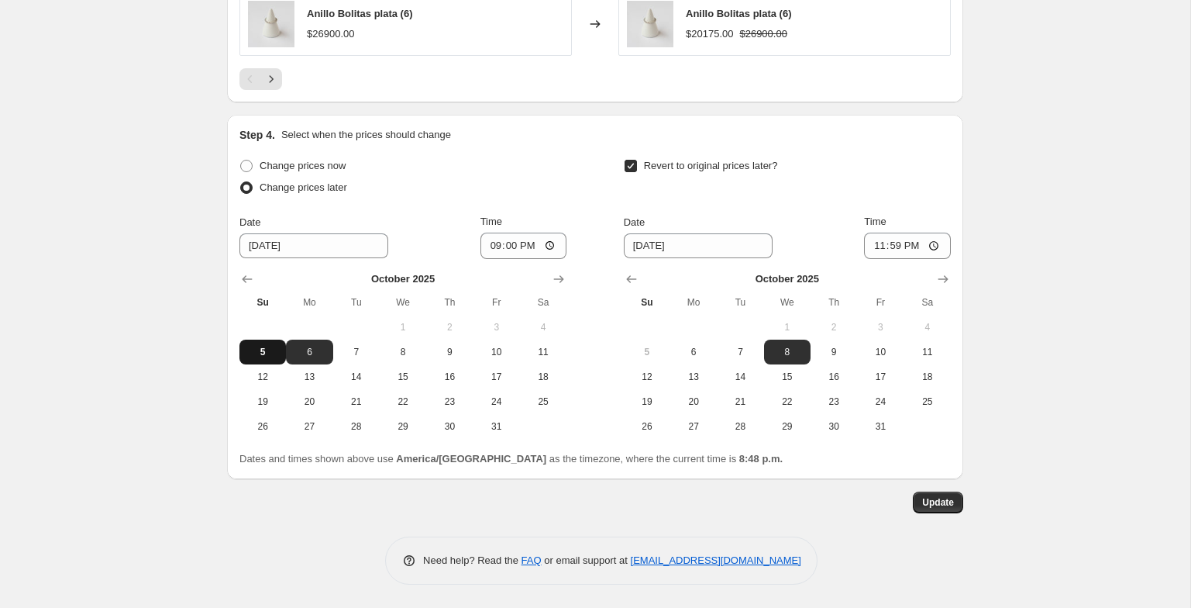
click at [257, 350] on span "5" at bounding box center [263, 352] width 34 height 12
type input "10/5/2025"
click at [484, 245] on input "21:00" at bounding box center [524, 246] width 87 height 26
type input "20:52"
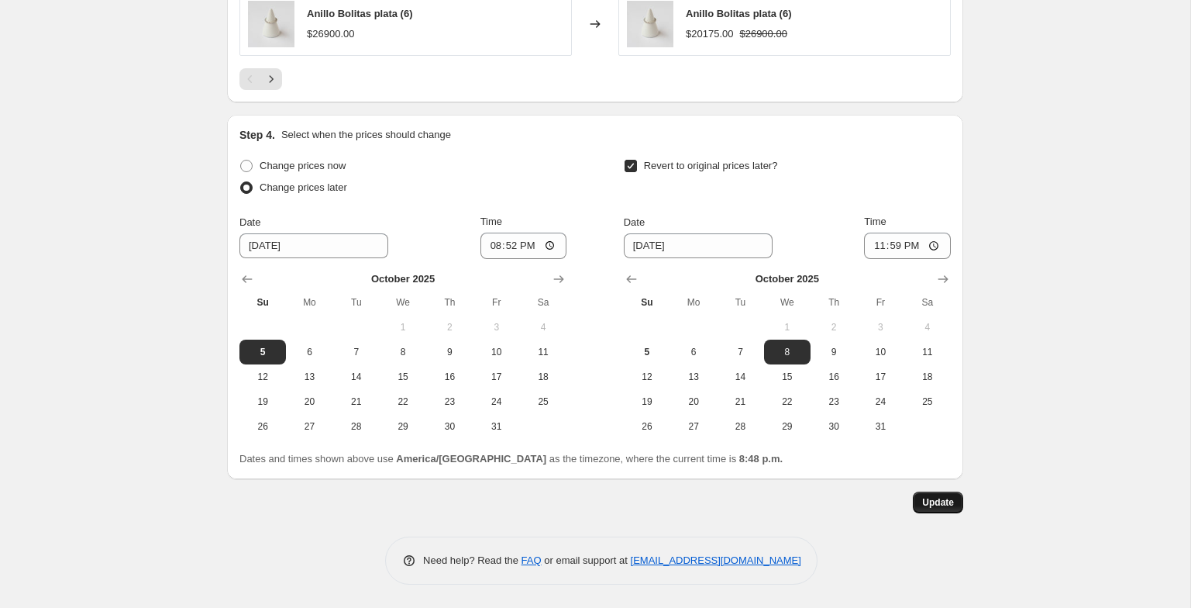
click at [941, 505] on span "Update" at bounding box center [938, 502] width 32 height 12
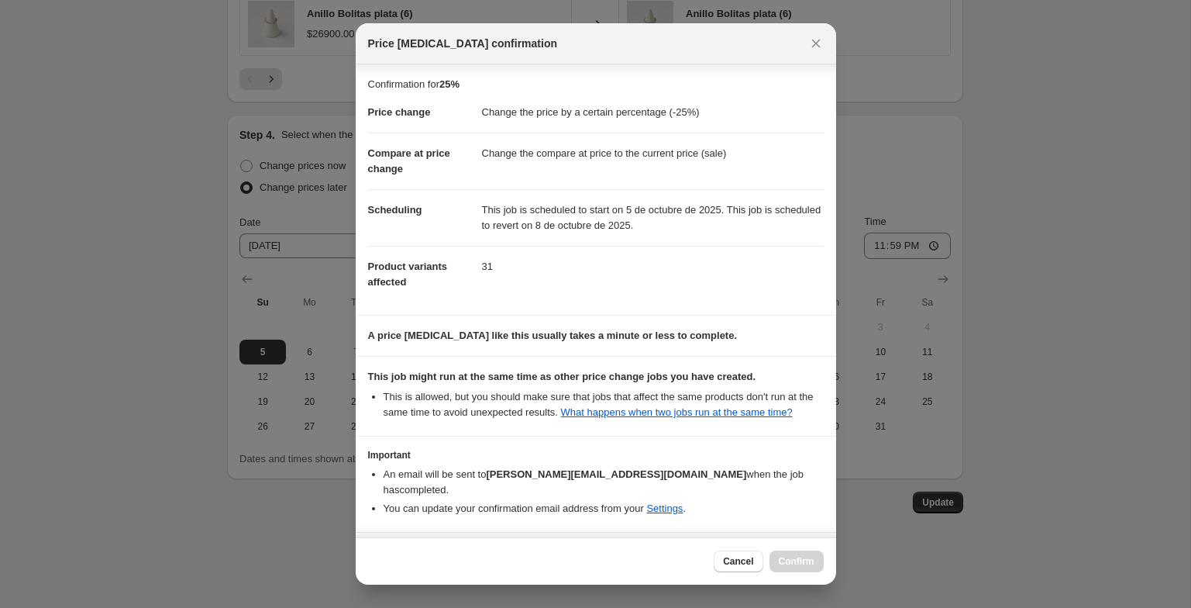
scroll to position [57, 0]
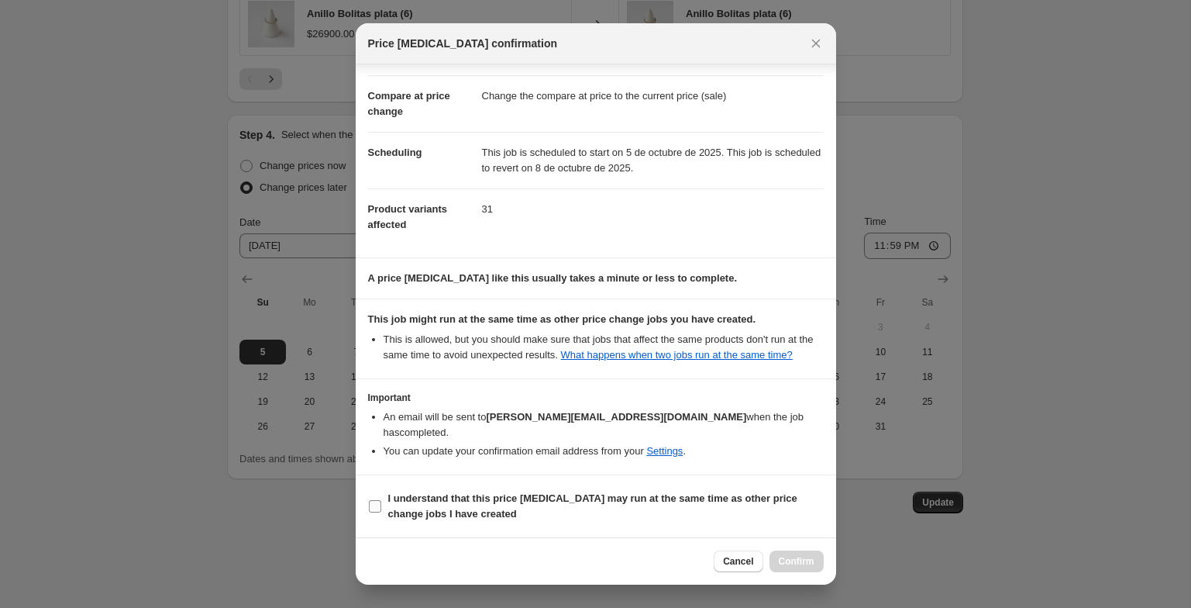
click at [666, 521] on span "I understand that this price change job may run at the same time as other price…" at bounding box center [606, 506] width 436 height 31
click at [381, 512] on input "I understand that this price change job may run at the same time as other price…" at bounding box center [375, 506] width 12 height 12
checkbox input "true"
click at [797, 556] on span "Confirm" at bounding box center [797, 561] width 36 height 12
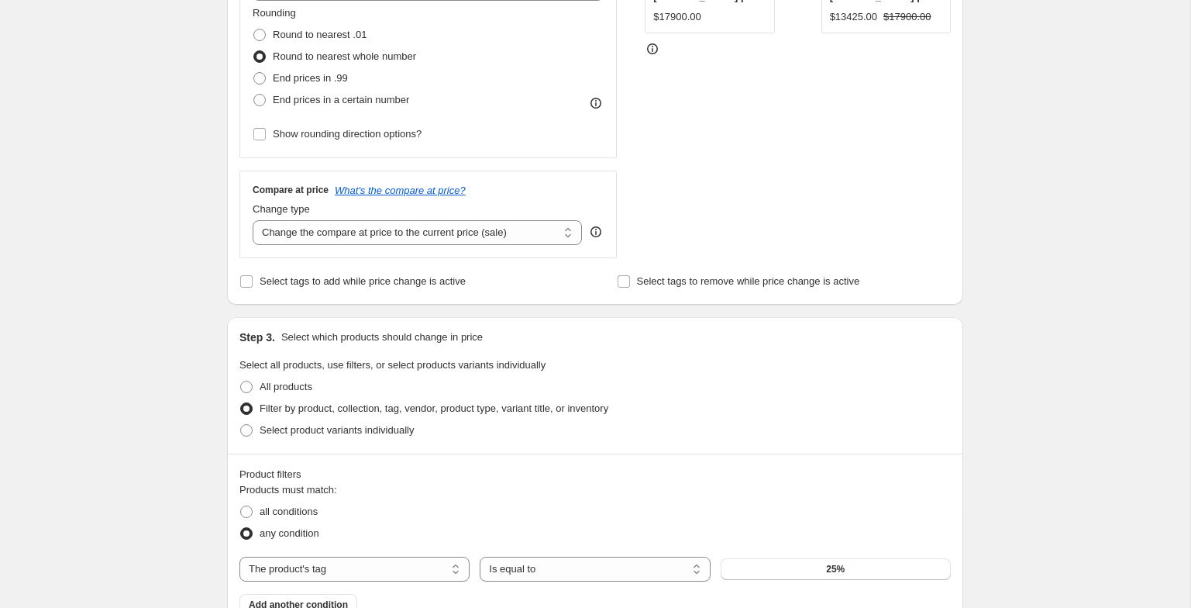
scroll to position [0, 0]
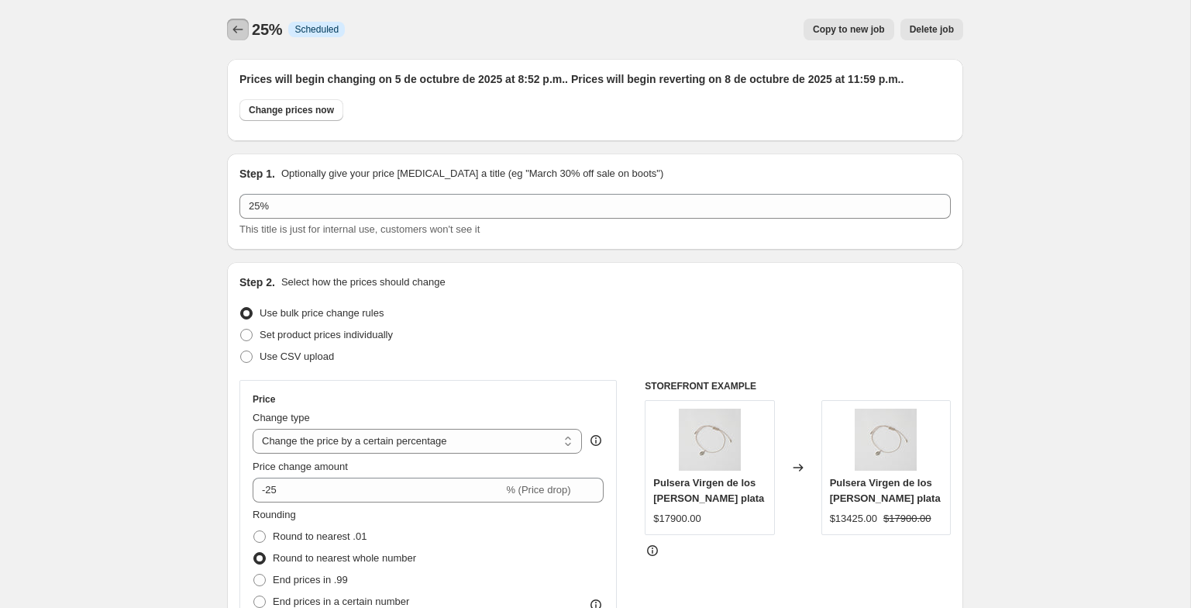
click at [239, 33] on icon "Price change jobs" at bounding box center [238, 30] width 16 height 16
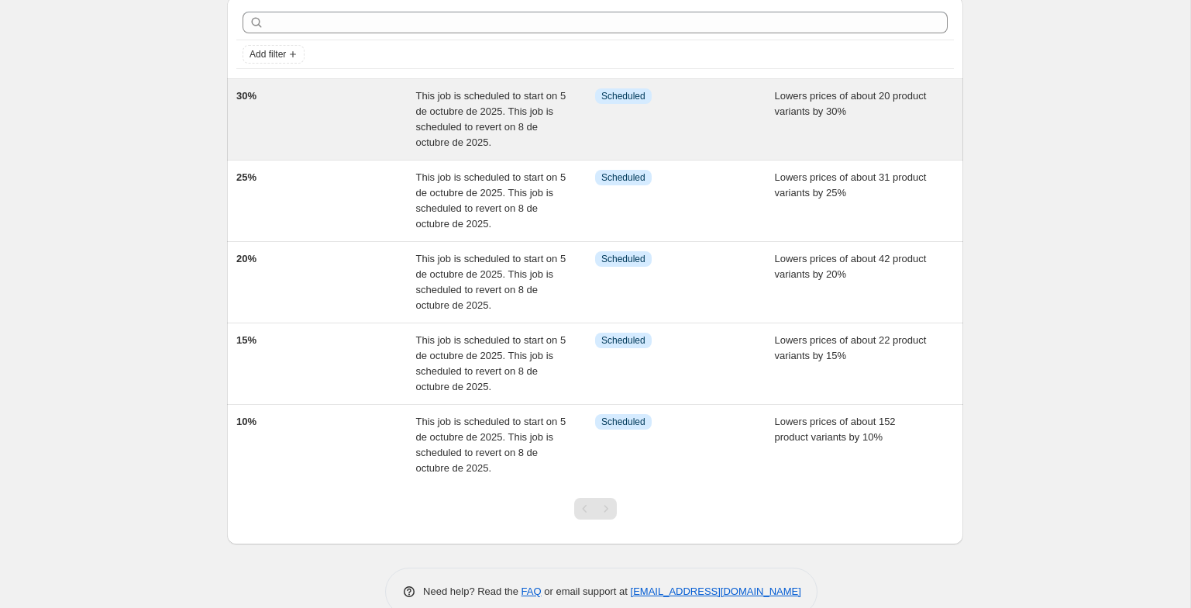
scroll to position [53, 0]
